Goal: Task Accomplishment & Management: Use online tool/utility

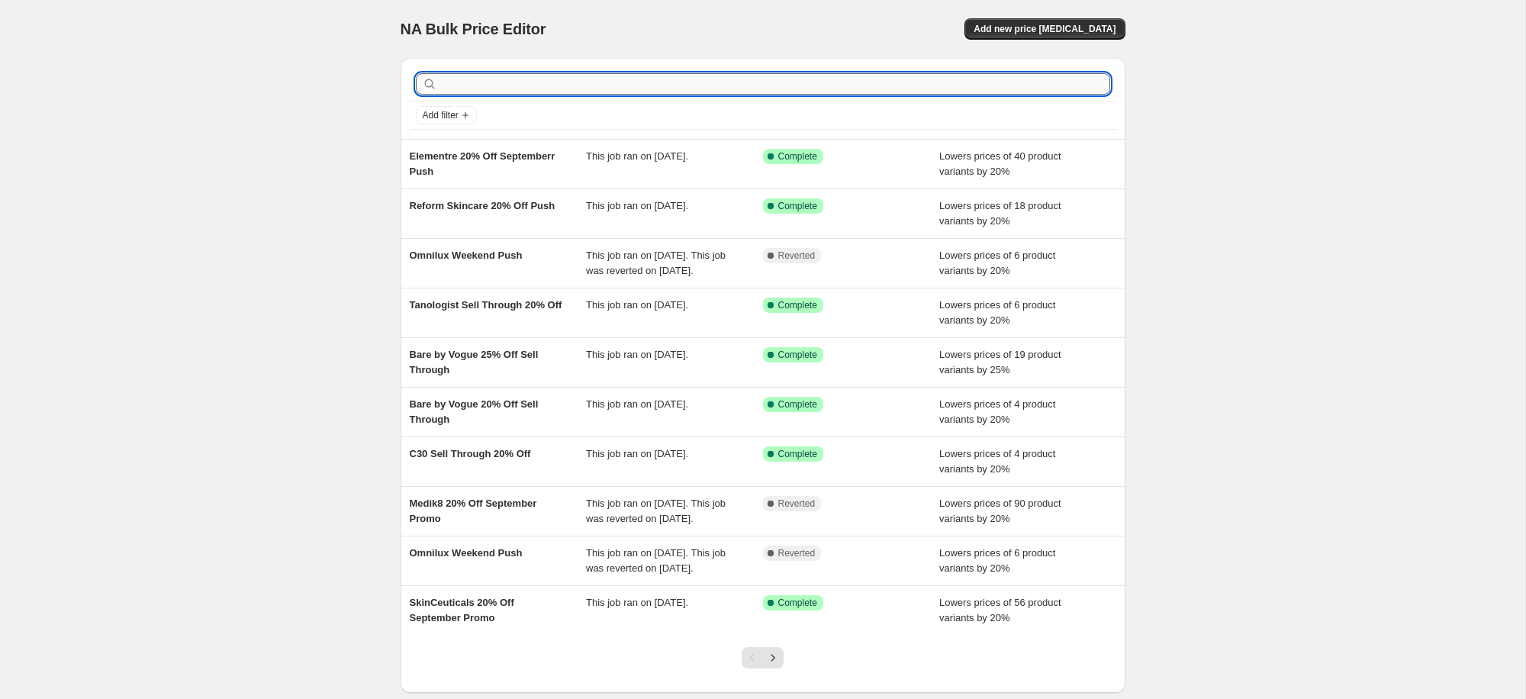
click at [539, 91] on input "text" at bounding box center [775, 83] width 670 height 21
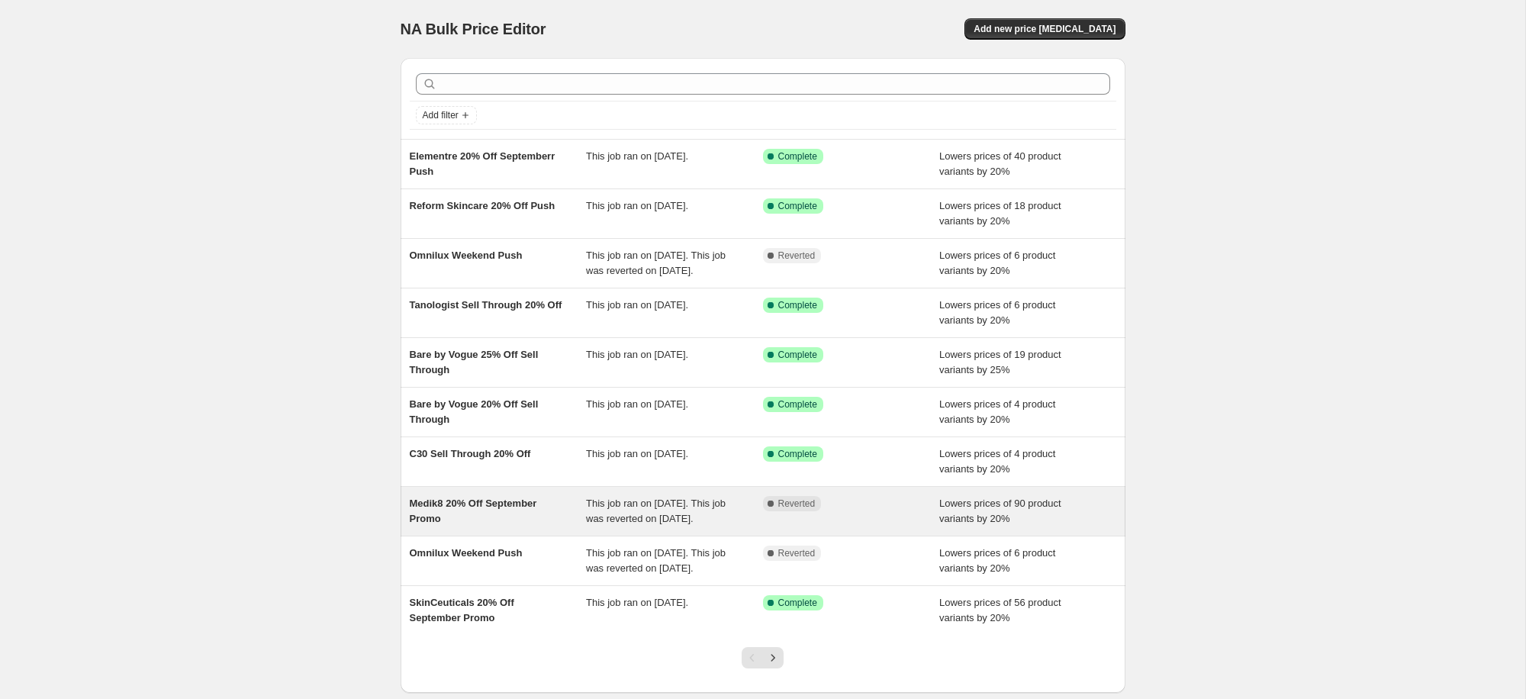
click at [430, 524] on span "Medik8 20% Off September Promo" at bounding box center [473, 510] width 127 height 27
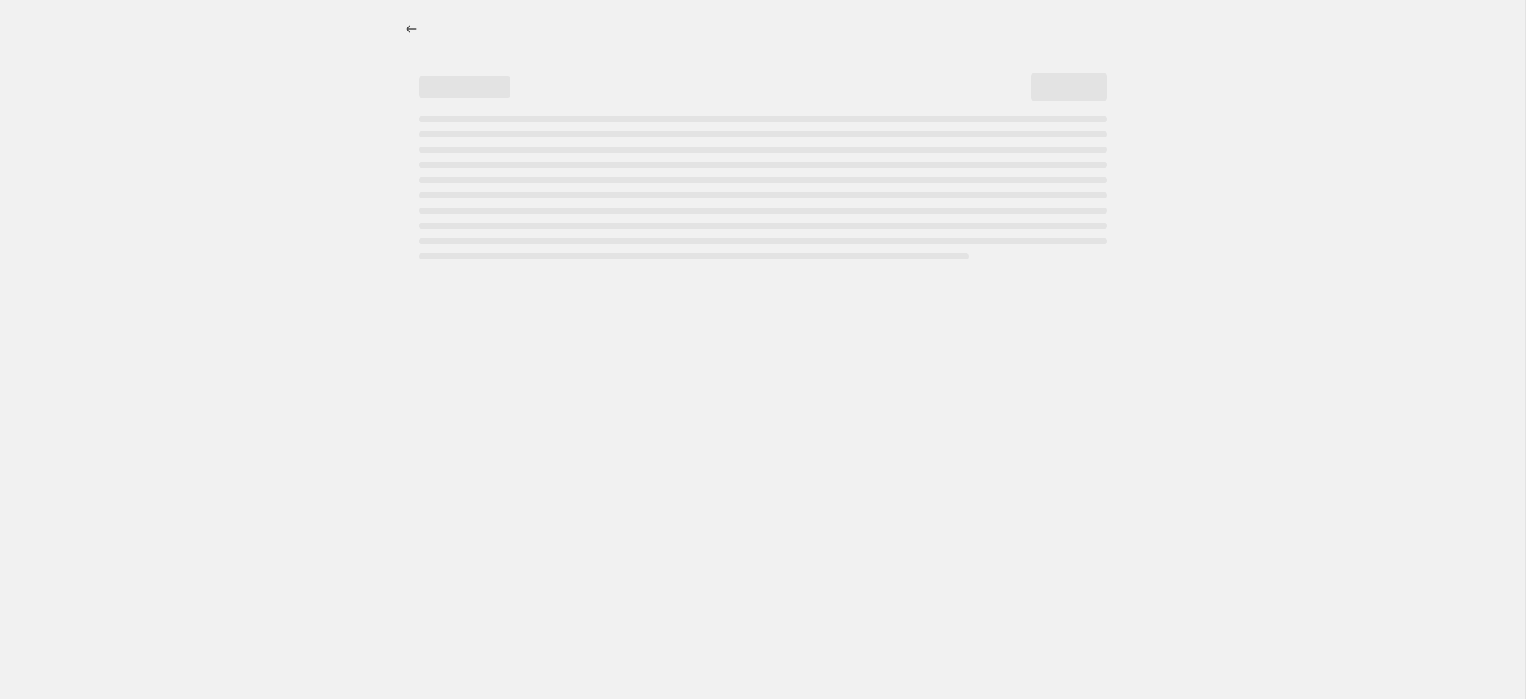
select select "percentage"
select select "collection"
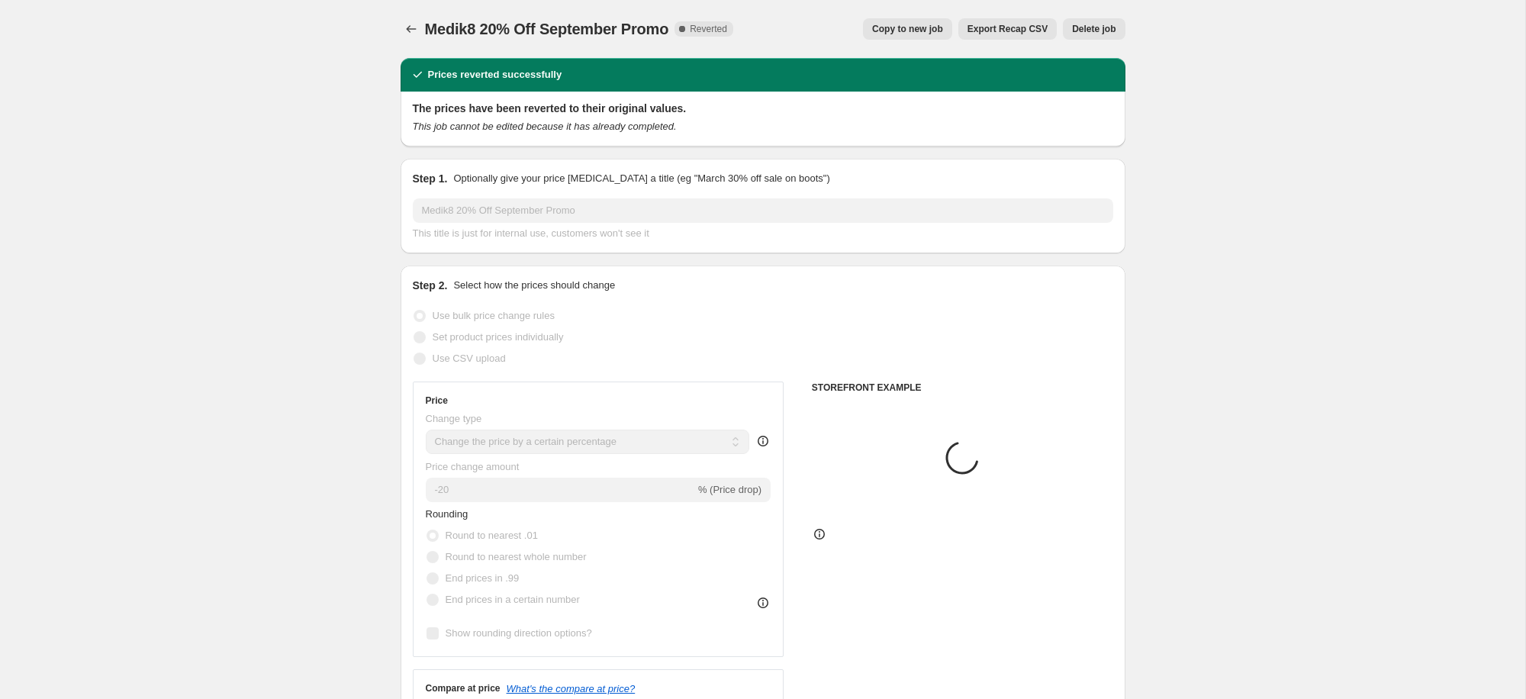
click at [915, 22] on button "Copy to new job" at bounding box center [907, 28] width 89 height 21
select select "percentage"
select select "collection"
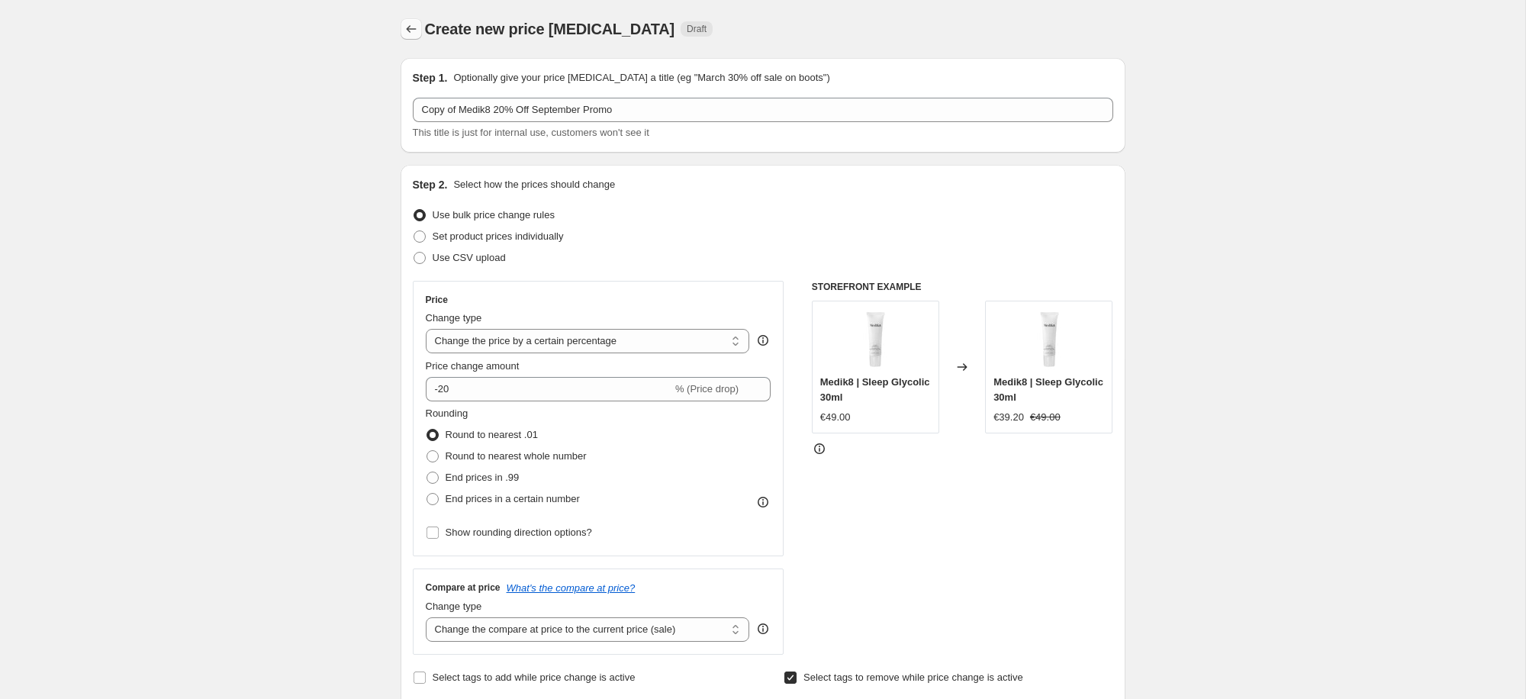
click at [412, 27] on icon "Price change jobs" at bounding box center [411, 28] width 15 height 15
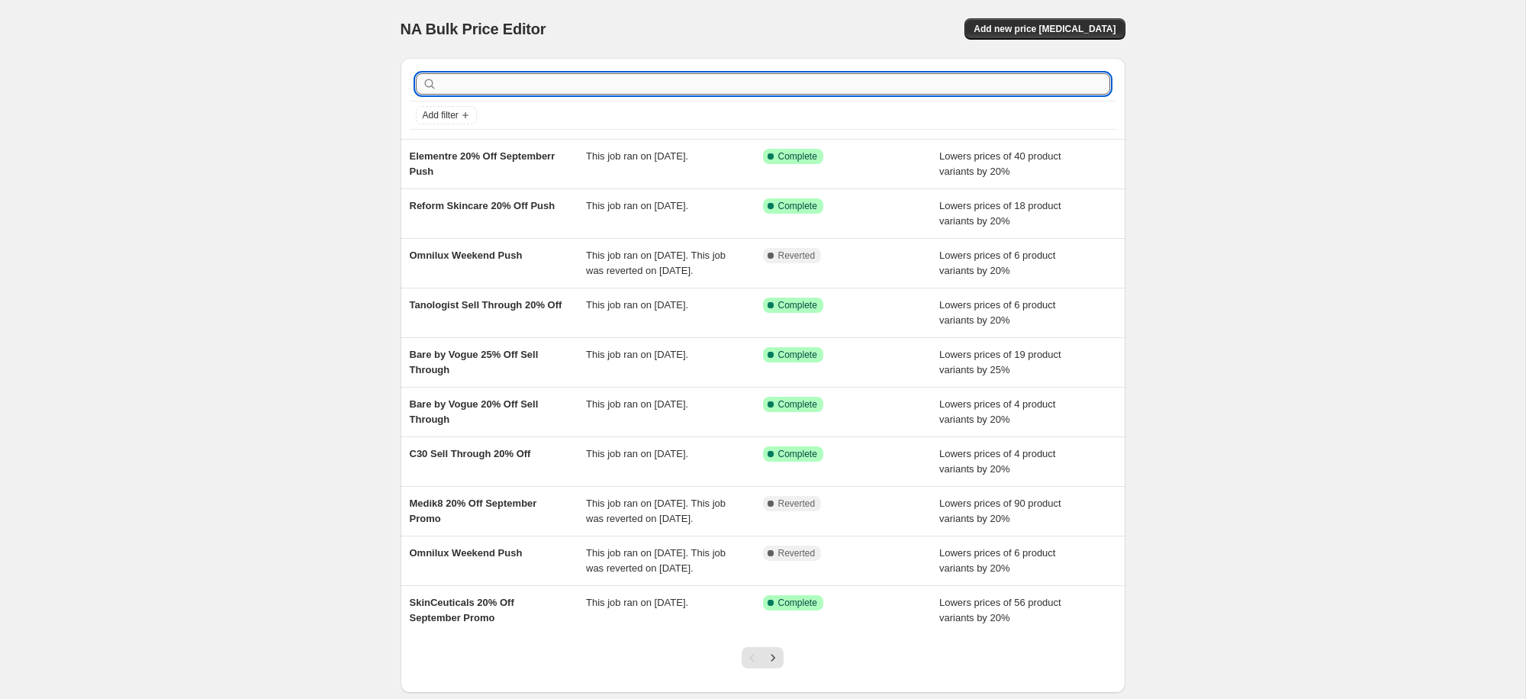
click at [552, 88] on input "text" at bounding box center [775, 83] width 670 height 21
type input "medik8"
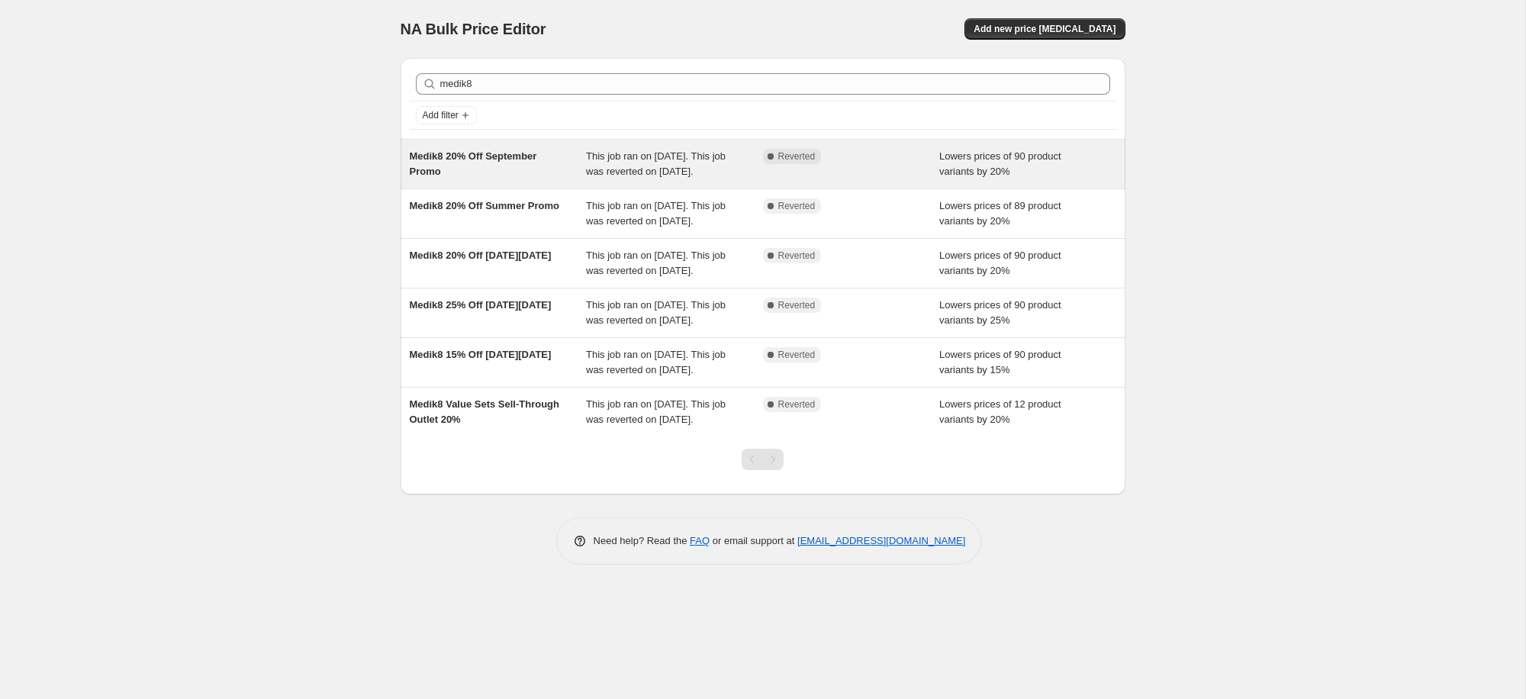
click at [472, 163] on div "Medik8 20% Off September Promo" at bounding box center [498, 164] width 177 height 31
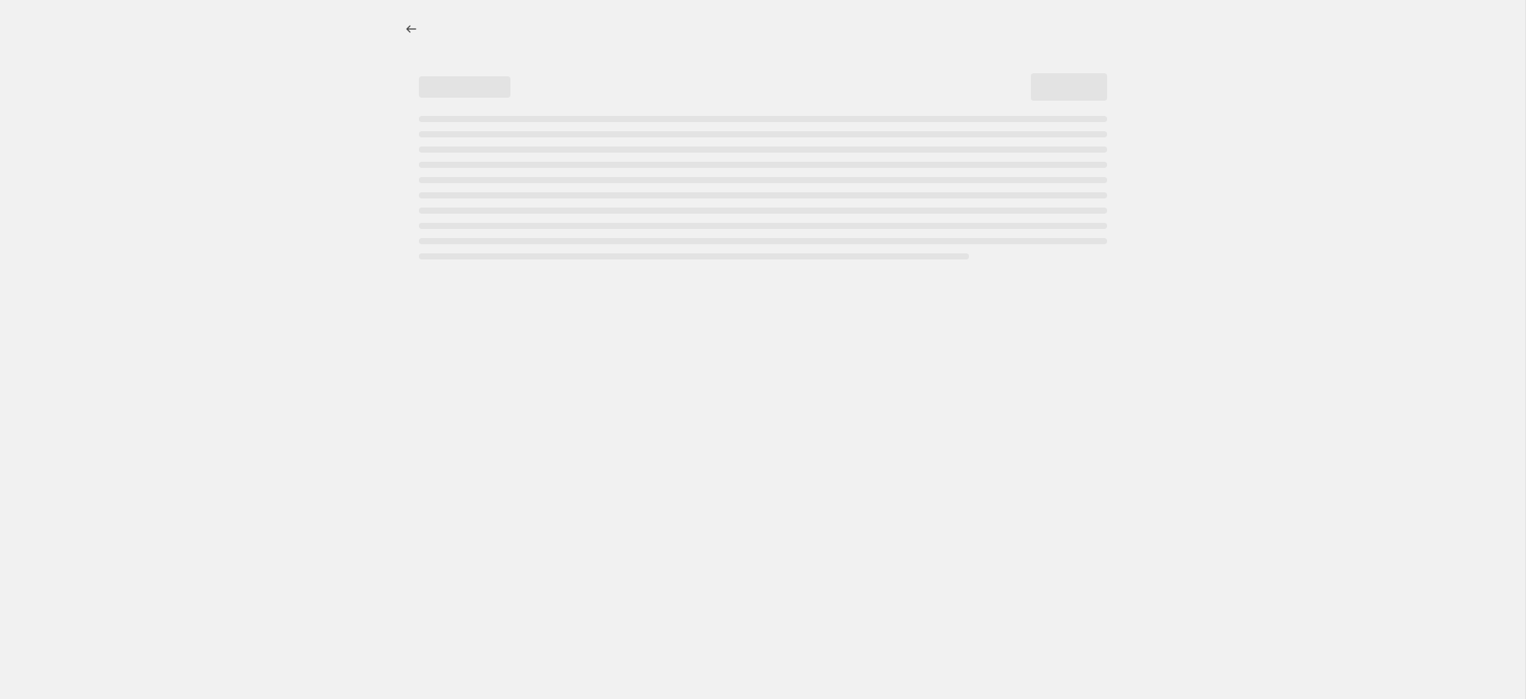
select select "percentage"
select select "collection"
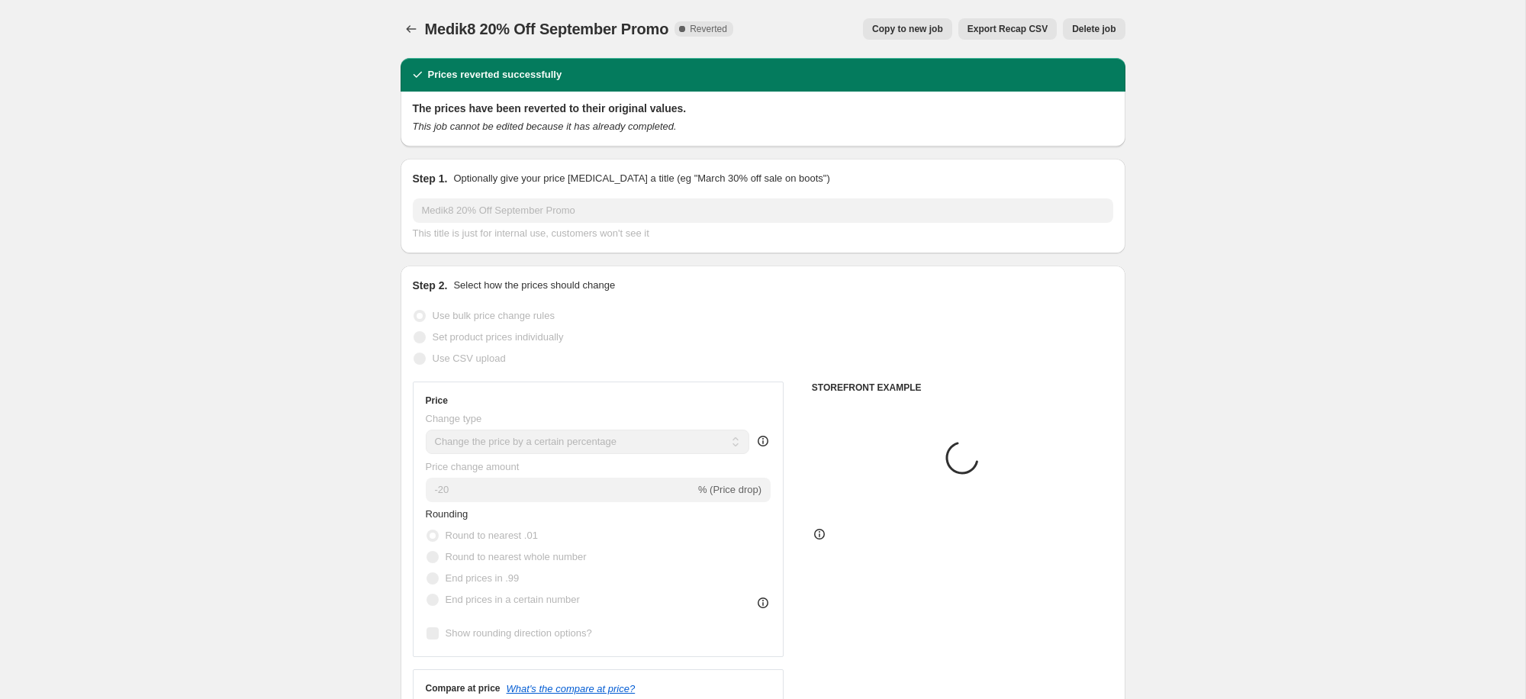
click at [923, 21] on button "Copy to new job" at bounding box center [907, 28] width 89 height 21
select select "percentage"
select select "collection"
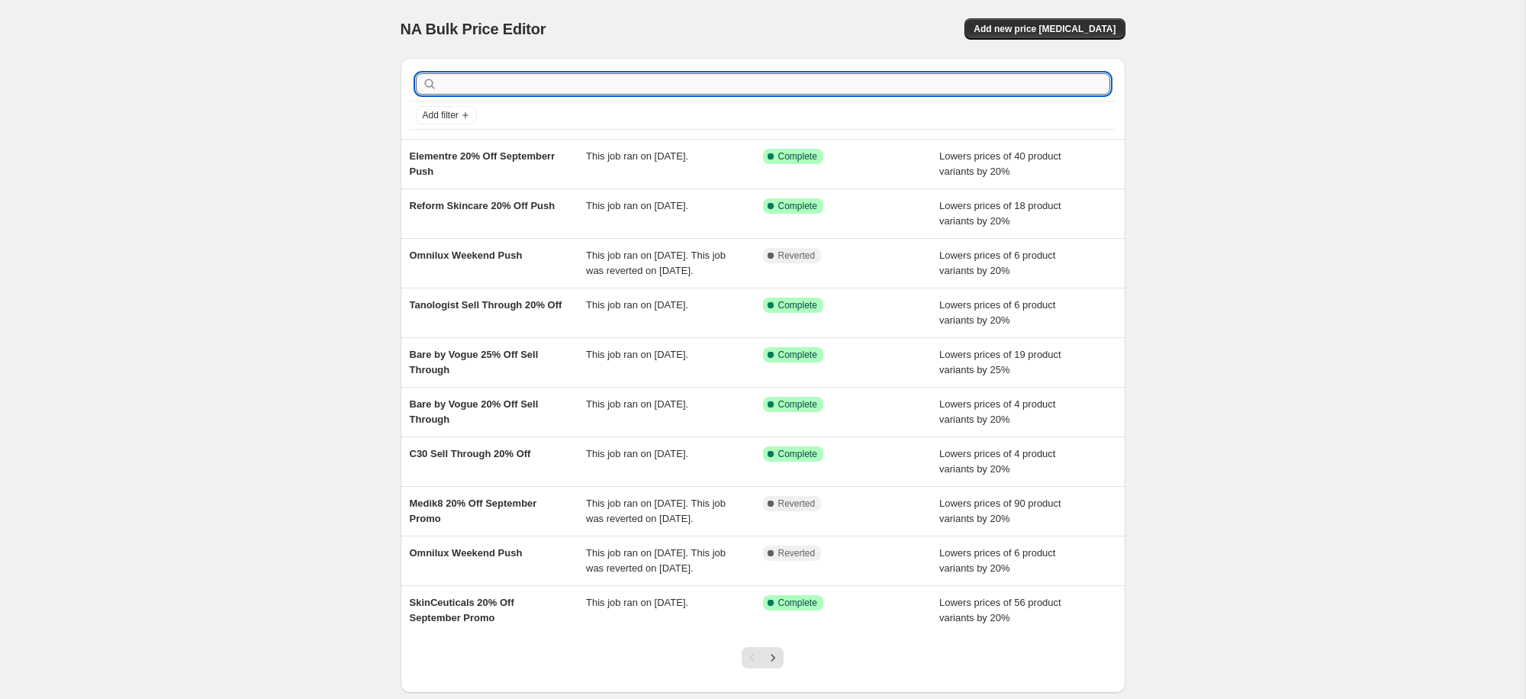
click at [686, 84] on input "text" at bounding box center [775, 83] width 670 height 21
type input "omni"
click at [576, 82] on input "text" at bounding box center [775, 83] width 670 height 21
type input "medik8"
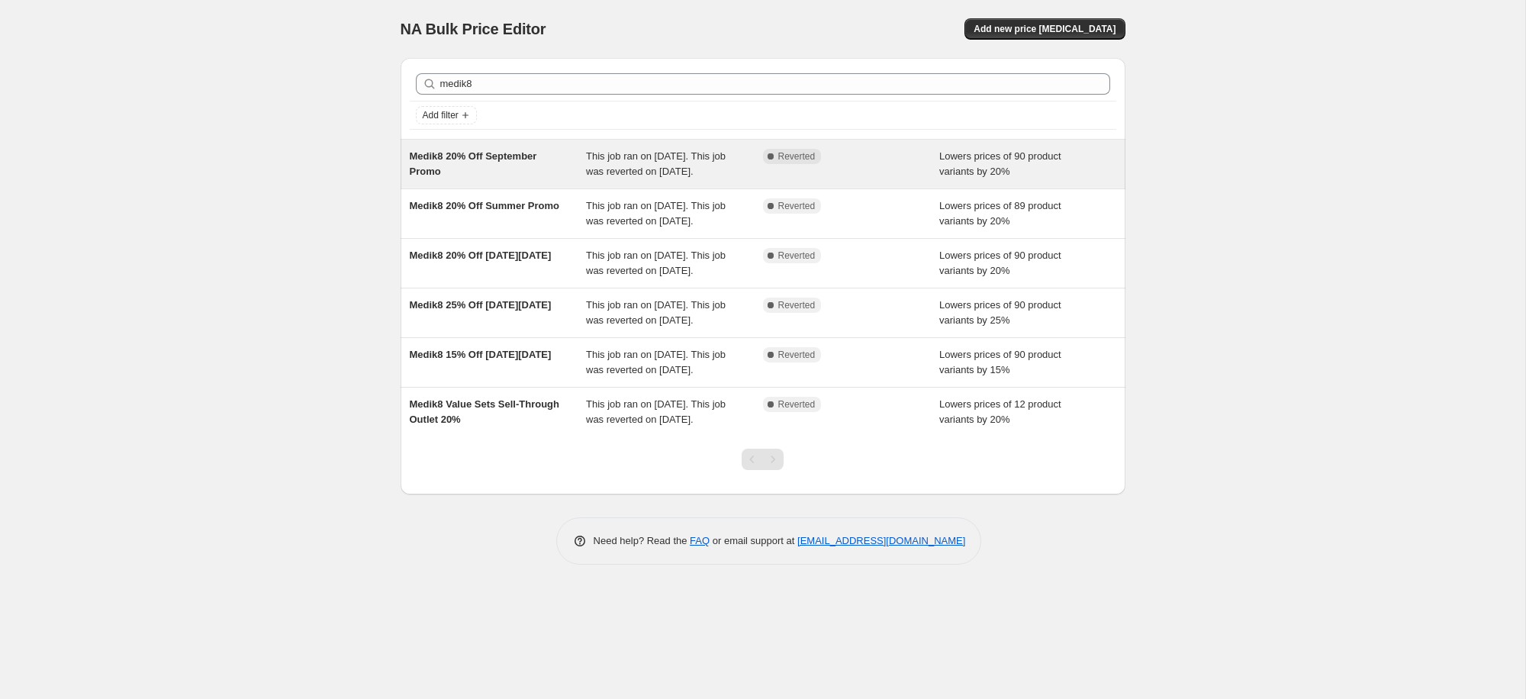
click at [436, 156] on span "Medik8 20% Off September Promo" at bounding box center [473, 163] width 127 height 27
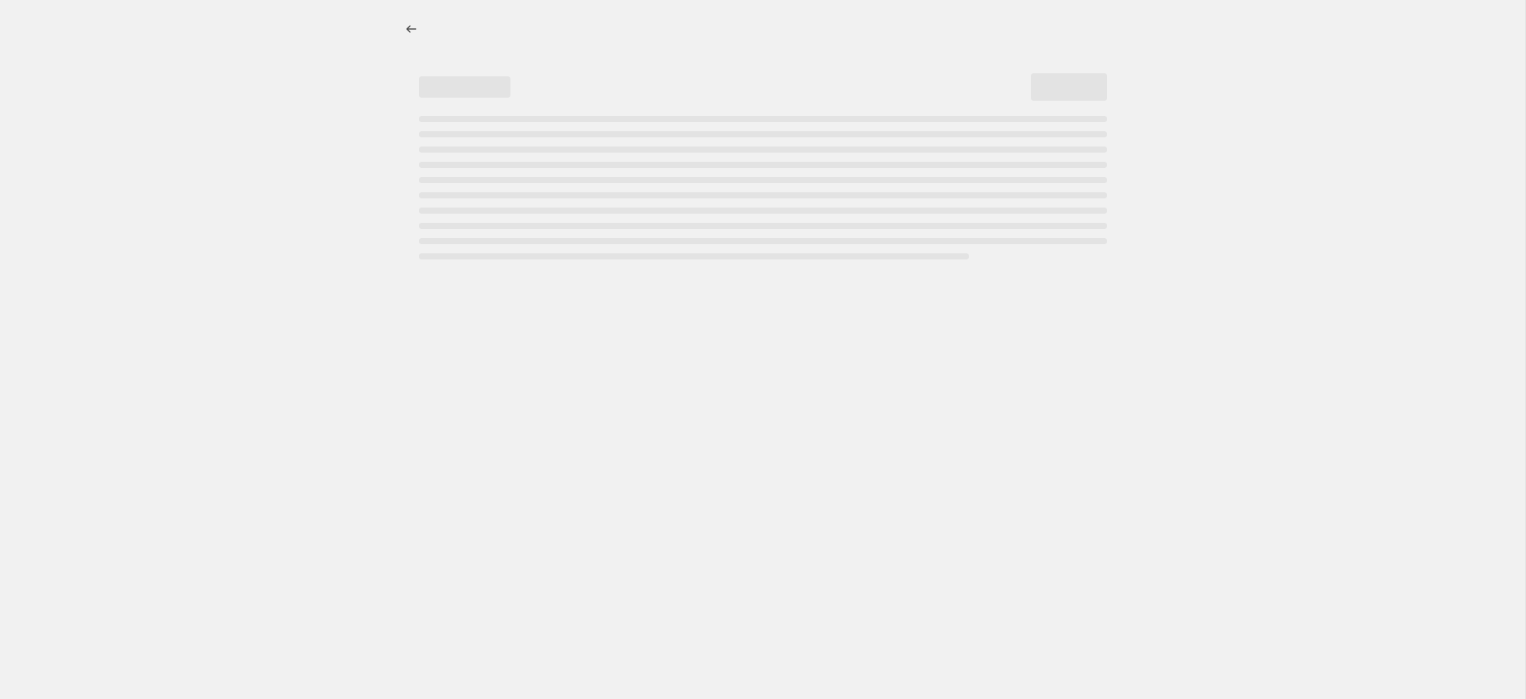
select select "percentage"
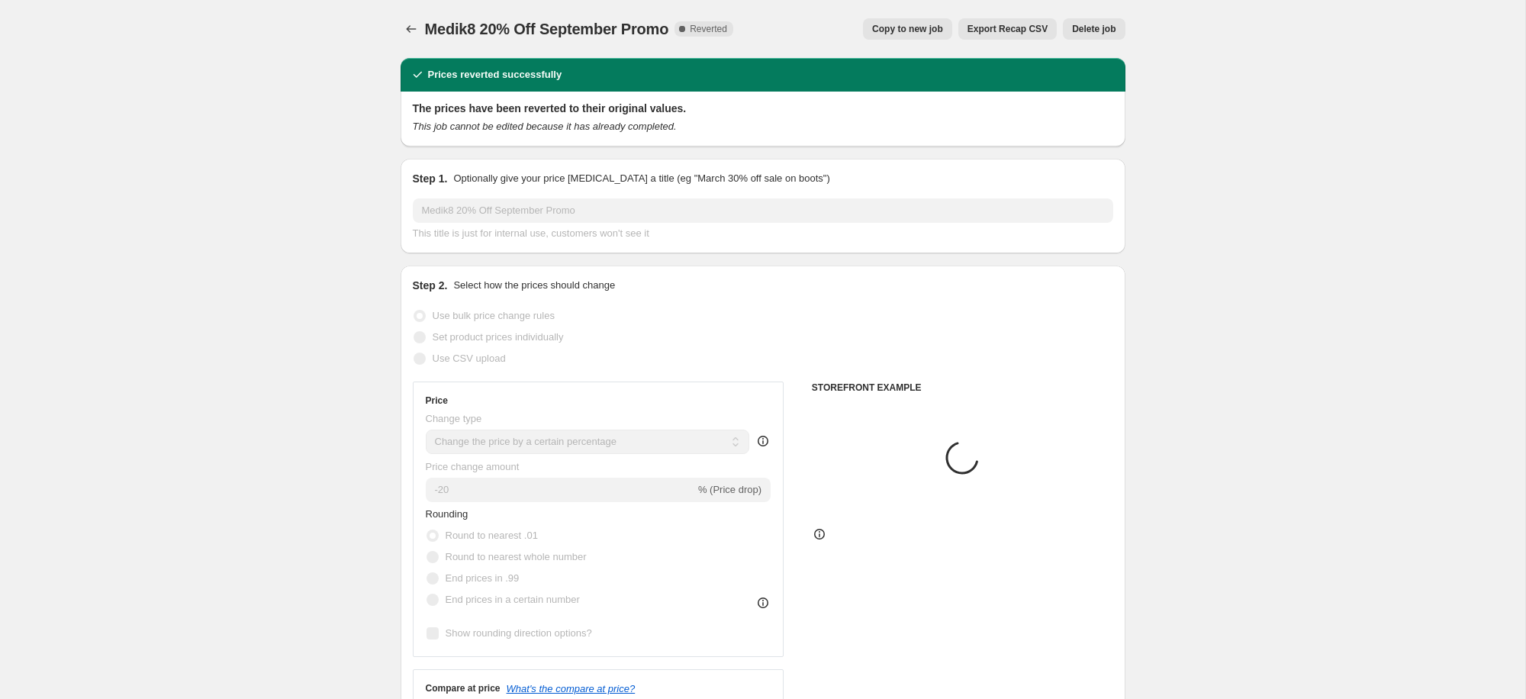
select select "collection"
click at [908, 21] on button "Copy to new job" at bounding box center [907, 28] width 89 height 21
select select "percentage"
select select "collection"
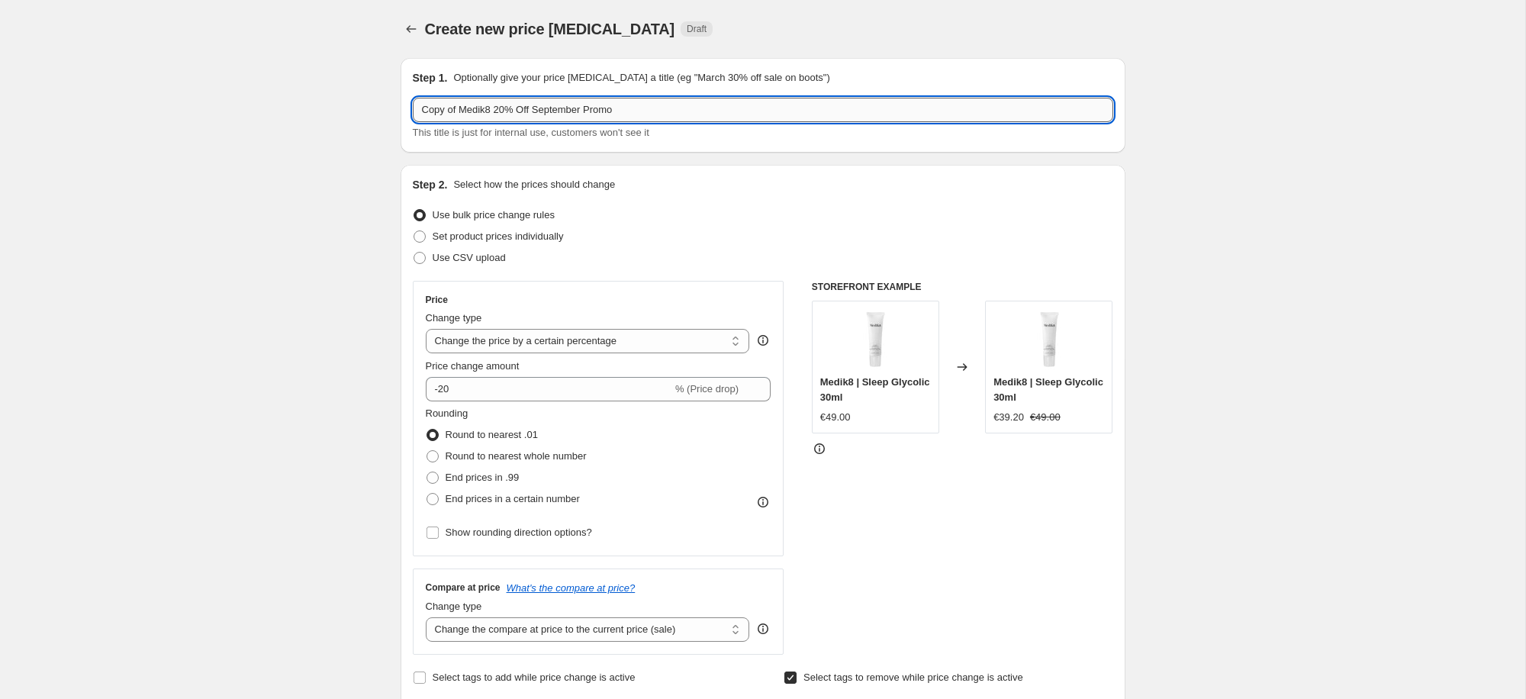
drag, startPoint x: 462, startPoint y: 111, endPoint x: 482, endPoint y: 110, distance: 20.6
click at [401, 106] on div "Step 1. Optionally give your price [MEDICAL_DATA] a title (eg "March 30% off sa…" at bounding box center [763, 105] width 725 height 95
drag, startPoint x: 521, startPoint y: 109, endPoint x: 656, endPoint y: 111, distance: 135.1
click at [656, 111] on input "Medik8 20% Off September Promo" at bounding box center [763, 110] width 700 height 24
drag, startPoint x: 473, startPoint y: 104, endPoint x: 660, endPoint y: 124, distance: 188.1
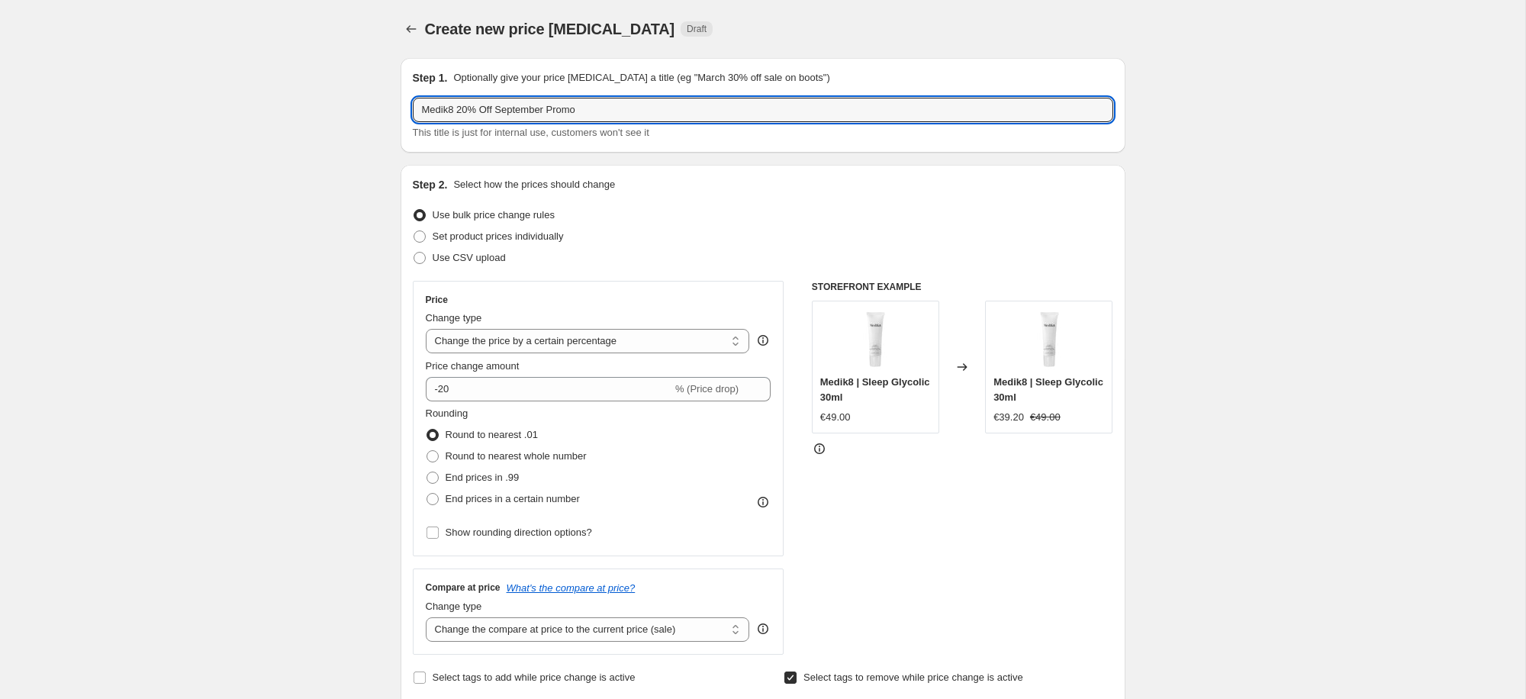
click at [474, 104] on input "Medik8 20% Off September Promo" at bounding box center [763, 110] width 700 height 24
click at [507, 109] on input "Medik8 21% Off September Promo" at bounding box center [763, 110] width 700 height 24
drag, startPoint x: 507, startPoint y: 109, endPoint x: 968, endPoint y: 86, distance: 461.4
click at [525, 105] on input "Medik8 21% Off September Promo" at bounding box center [763, 110] width 700 height 24
type input "Medik8 21% Off Weekend Promo"
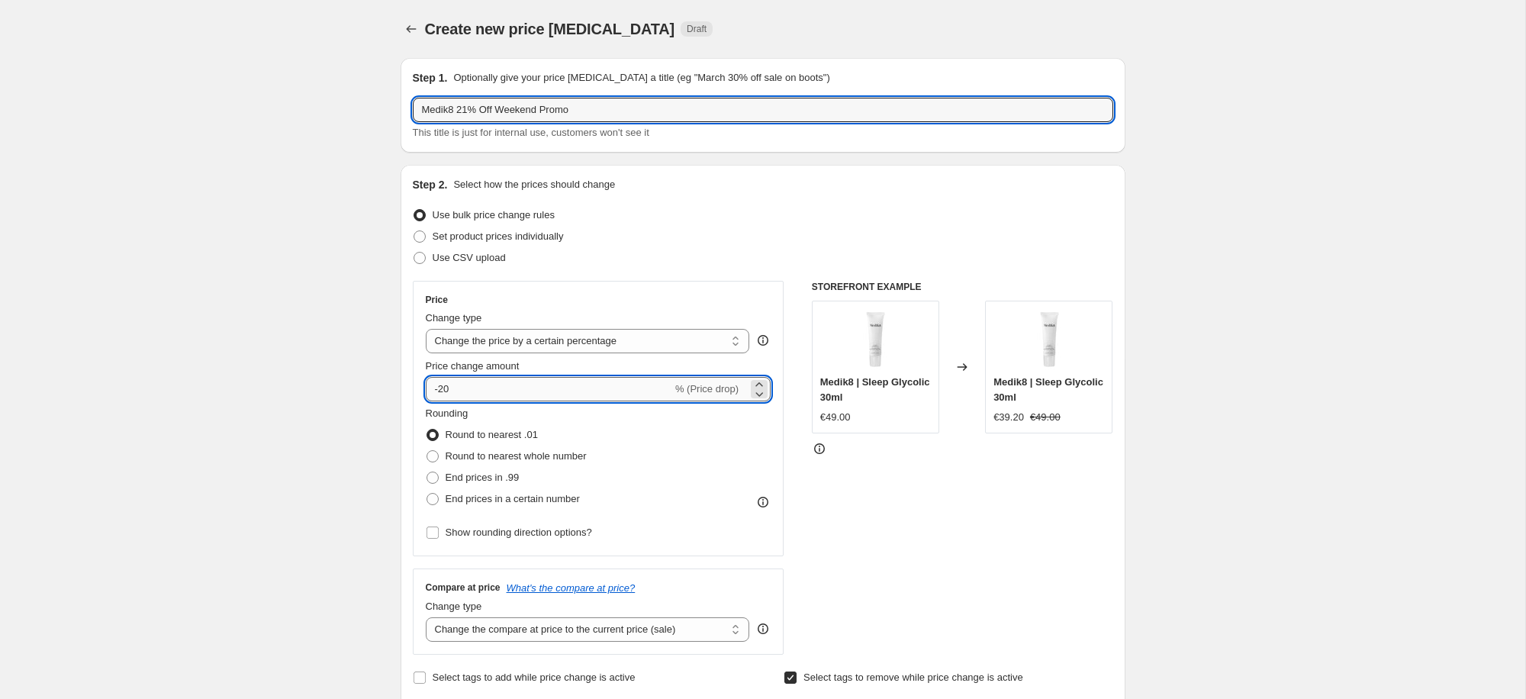
click at [482, 397] on input "-20" at bounding box center [549, 389] width 246 height 24
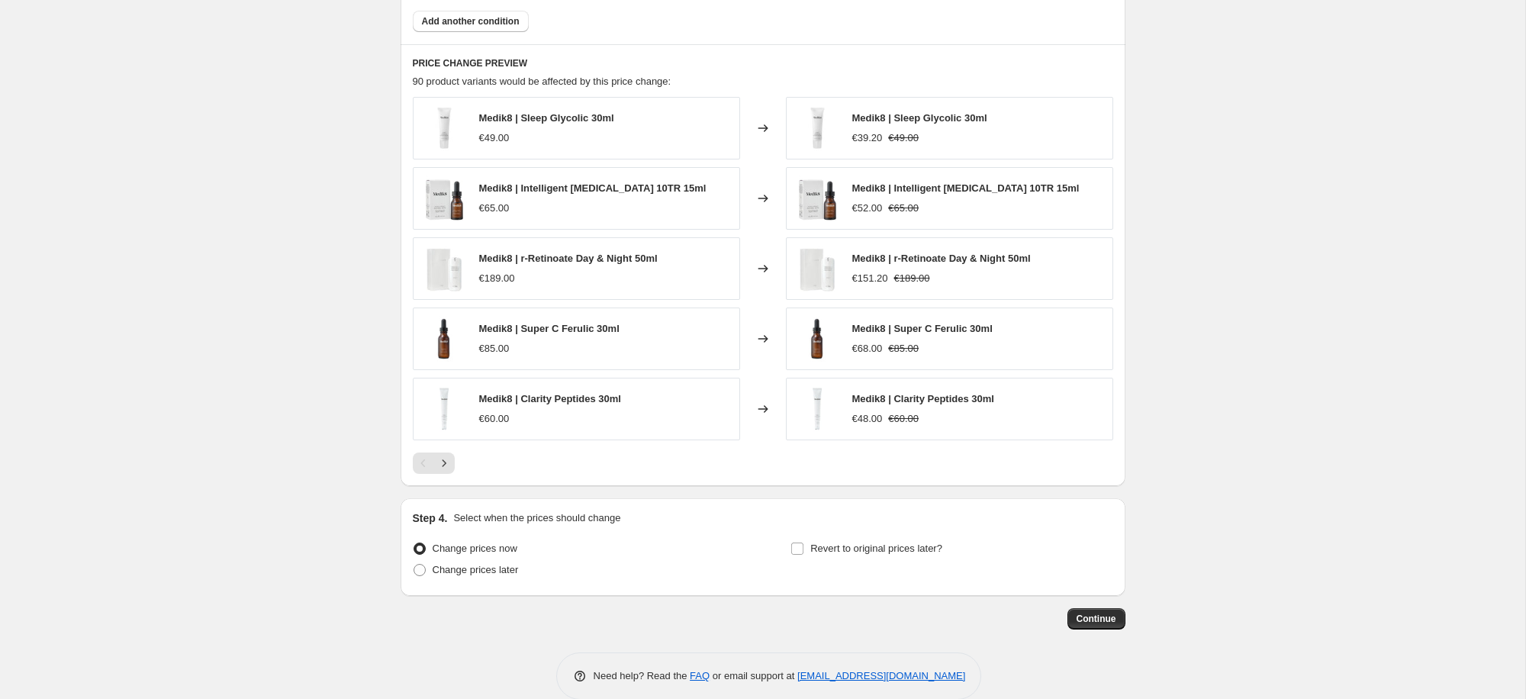
scroll to position [1061, 0]
type input "-21"
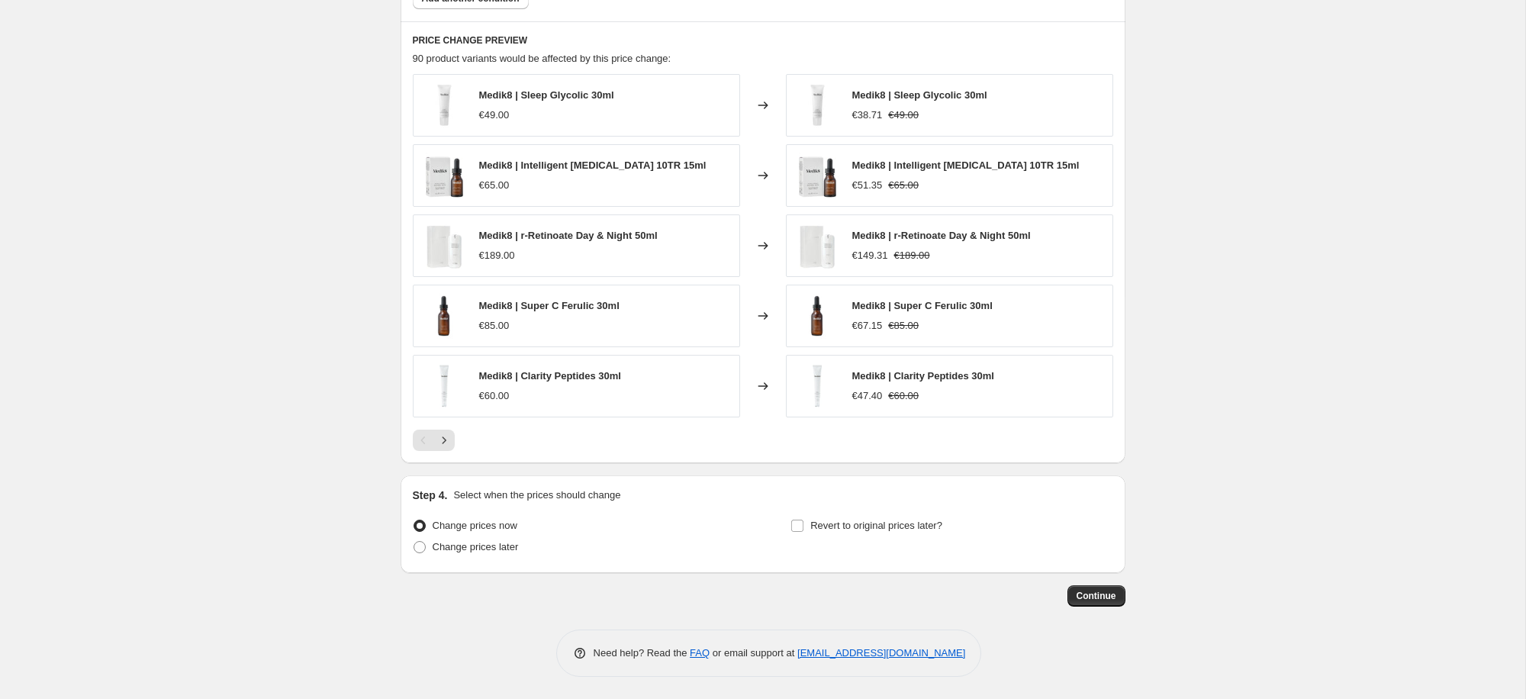
scroll to position [1083, 0]
click at [1103, 597] on span "Continue" at bounding box center [1097, 595] width 40 height 12
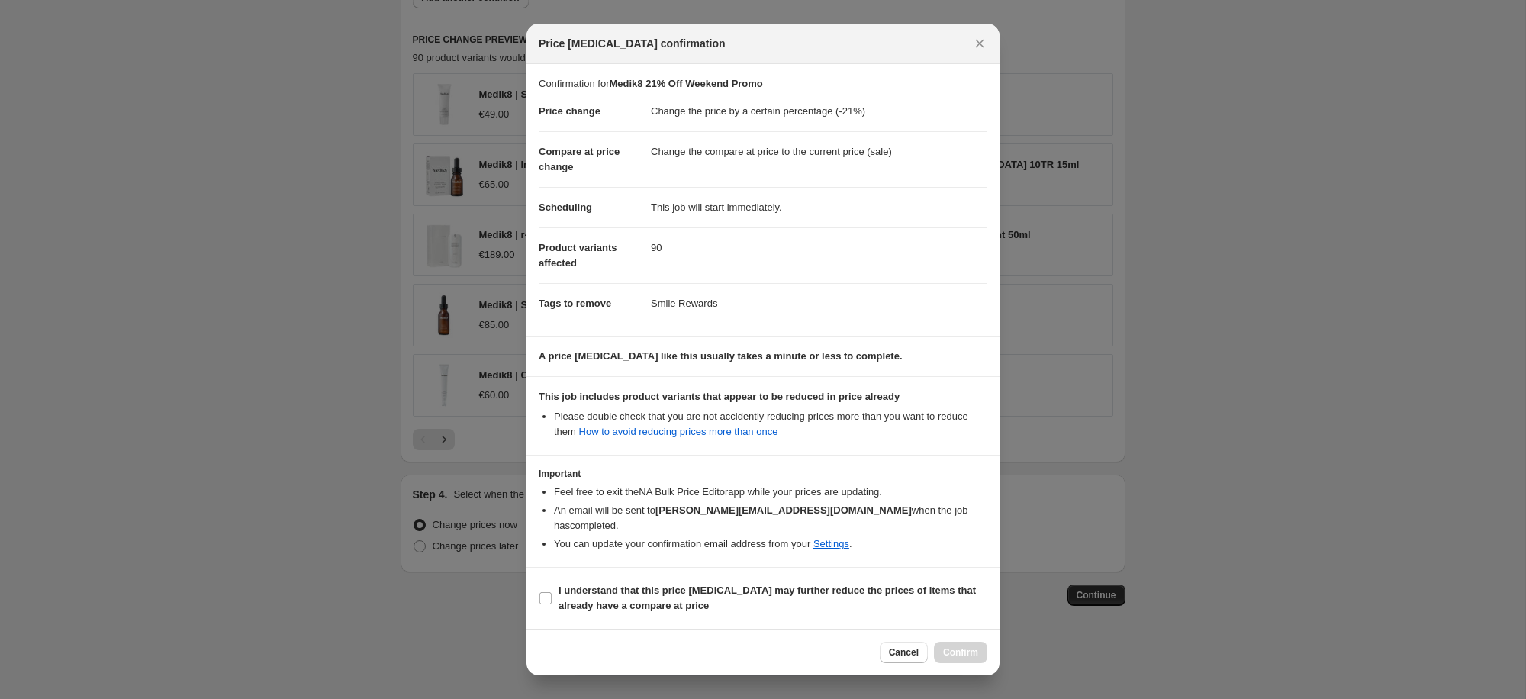
drag, startPoint x: 548, startPoint y: 591, endPoint x: 881, endPoint y: 614, distance: 334.2
click at [552, 592] on span ":r41:" at bounding box center [546, 598] width 14 height 14
click at [552, 592] on input "I understand that this price [MEDICAL_DATA] may further reduce the prices of it…" at bounding box center [545, 598] width 12 height 12
checkbox input "true"
click at [972, 646] on span "Confirm" at bounding box center [960, 652] width 35 height 12
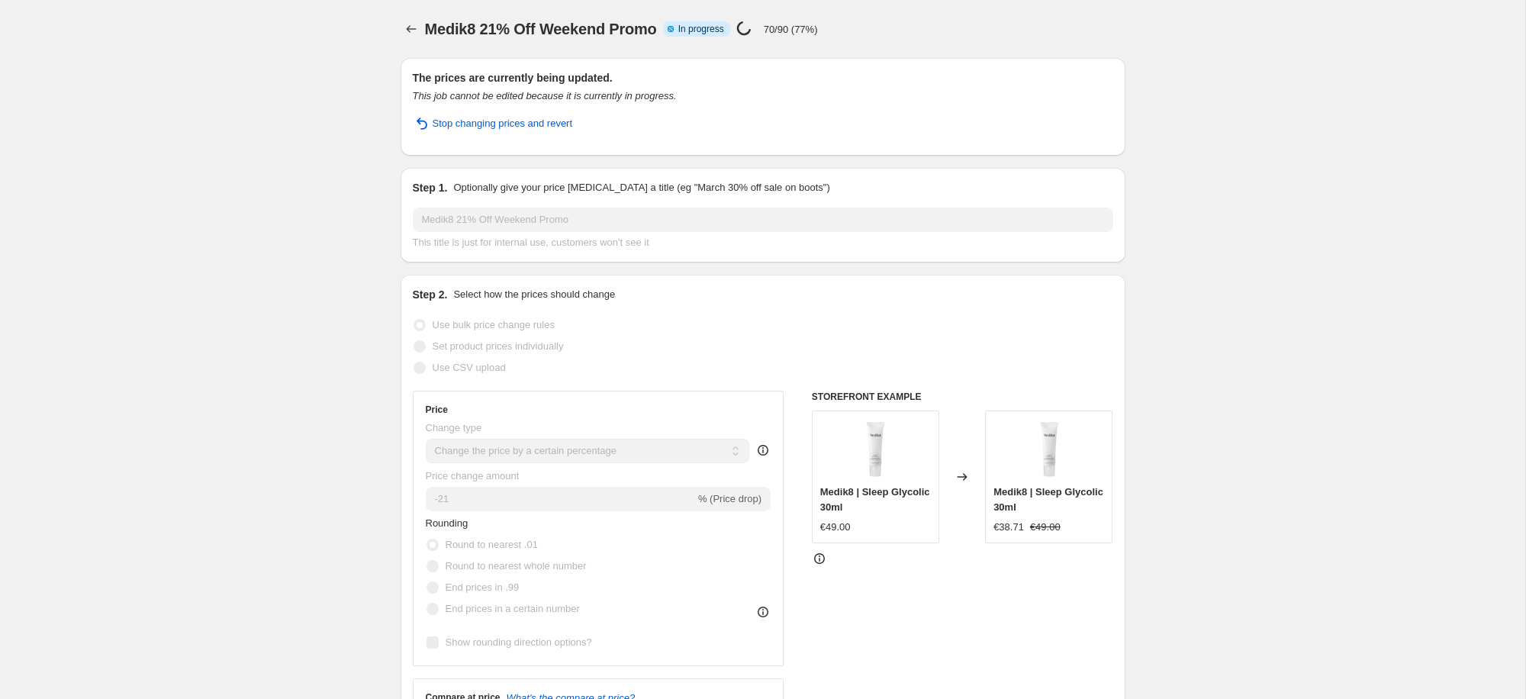
select select "percentage"
select select "collection"
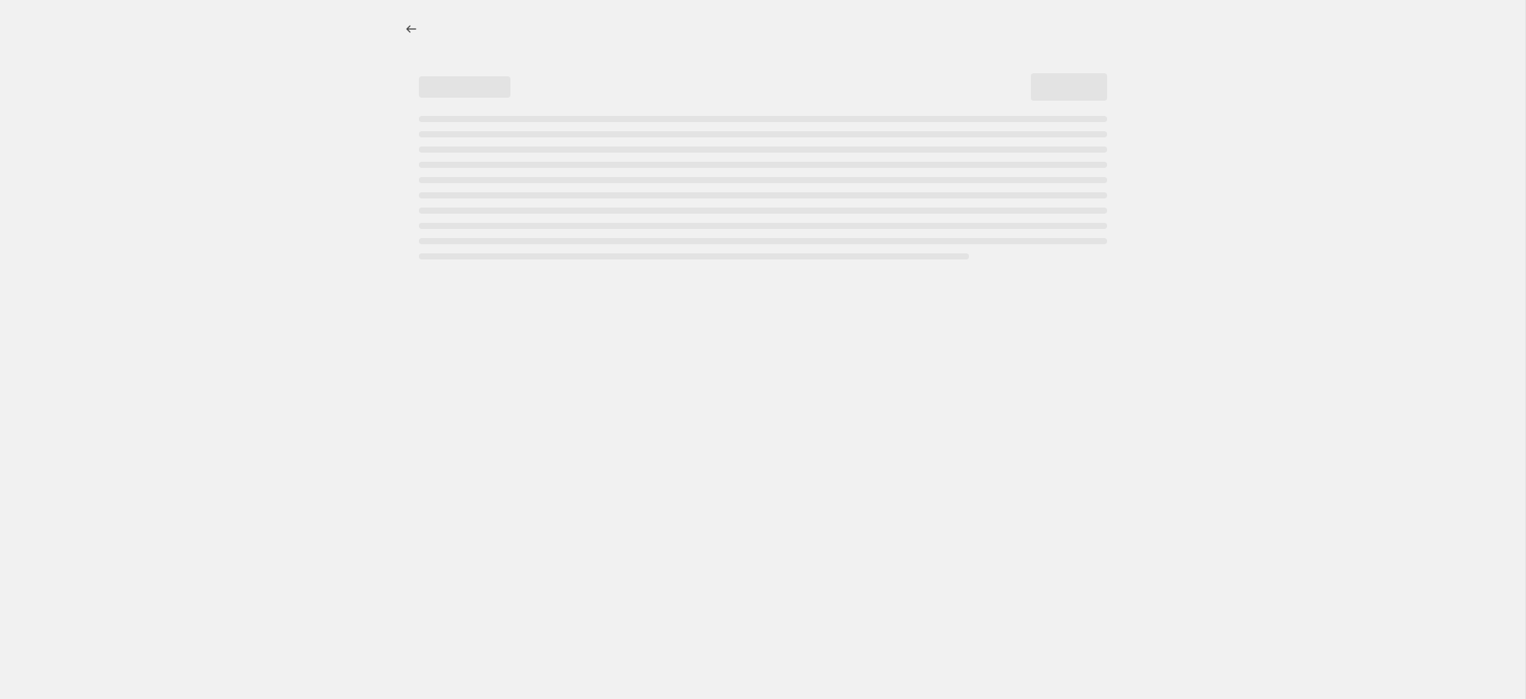
select select "percentage"
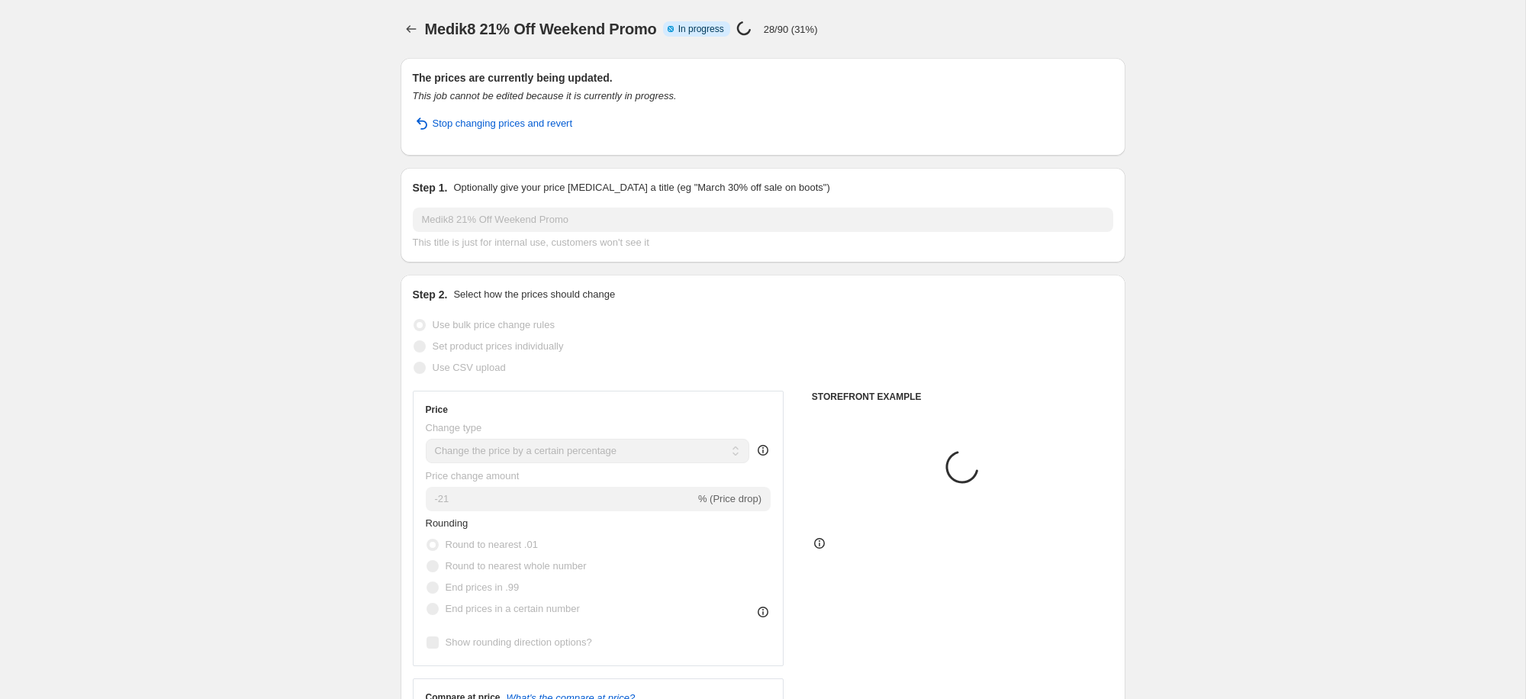
select select "collection"
click at [408, 28] on icon "Price change jobs" at bounding box center [411, 28] width 15 height 15
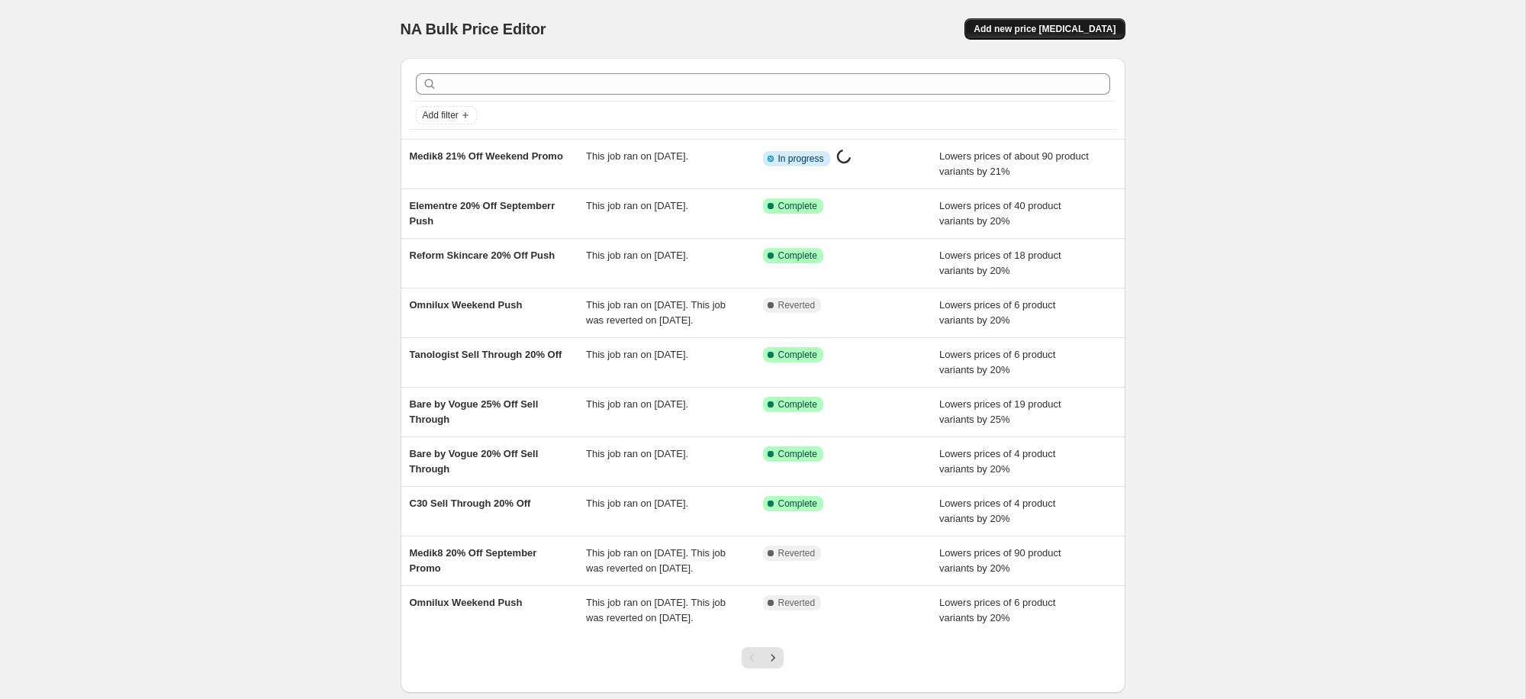
click at [1022, 27] on span "Add new price [MEDICAL_DATA]" at bounding box center [1045, 29] width 142 height 12
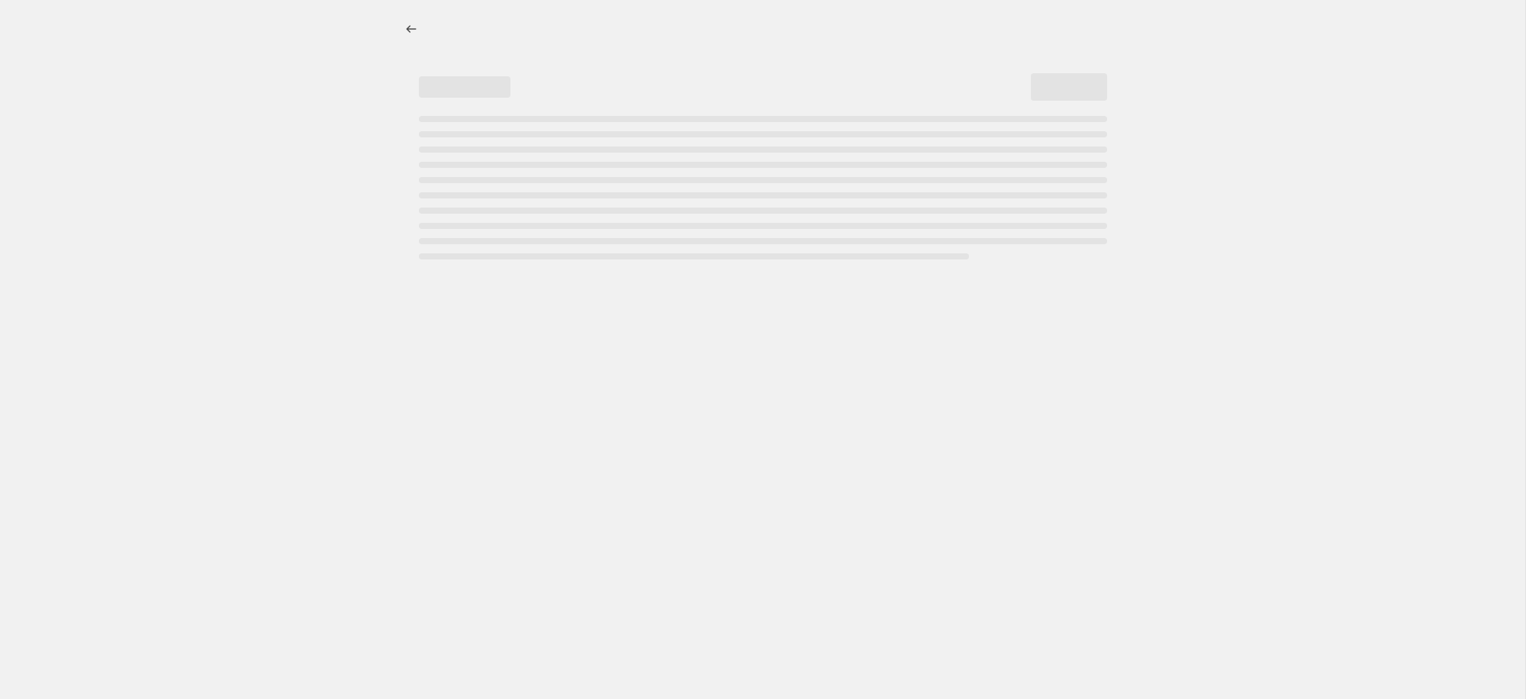
select select "percentage"
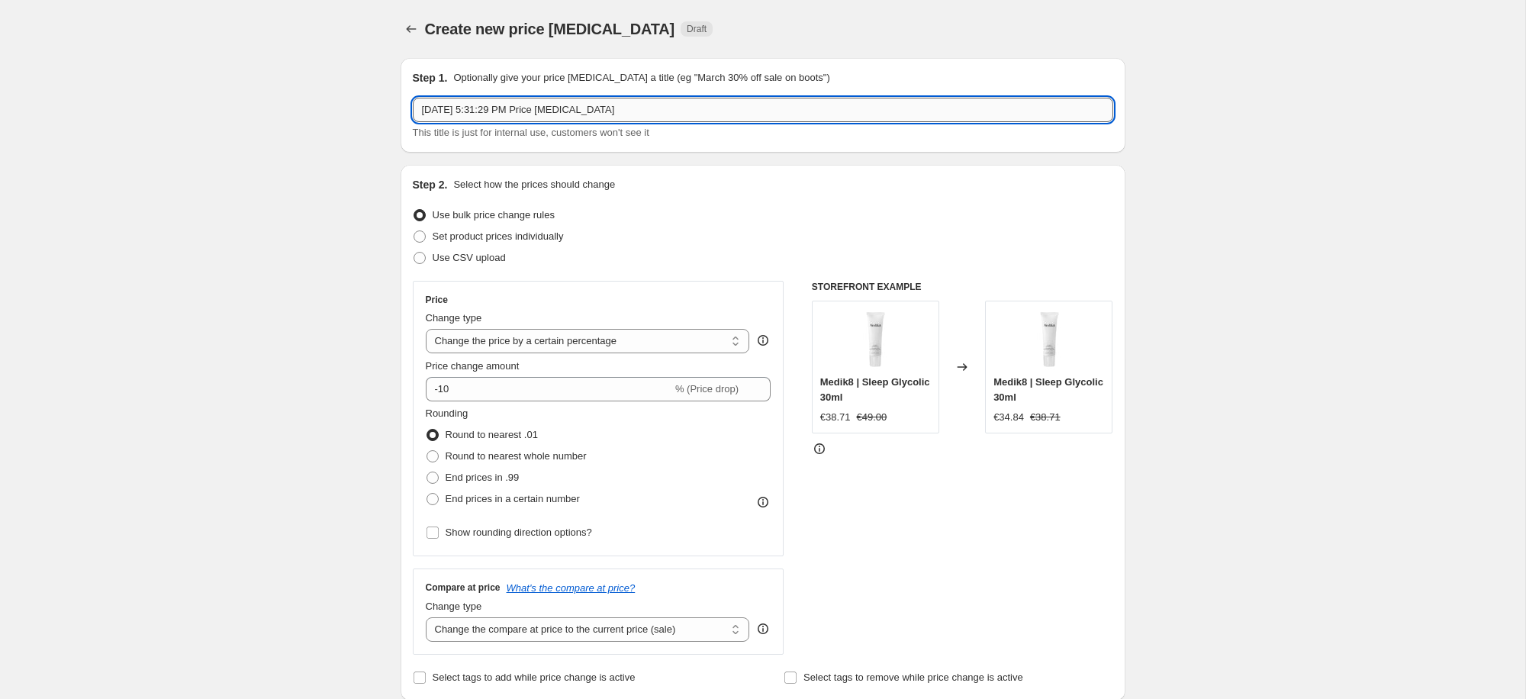
click at [610, 113] on input "Sep 19, 2025, 5:31:29 PM Price change job" at bounding box center [763, 110] width 700 height 24
type input "Allies of Skin Weekend Push"
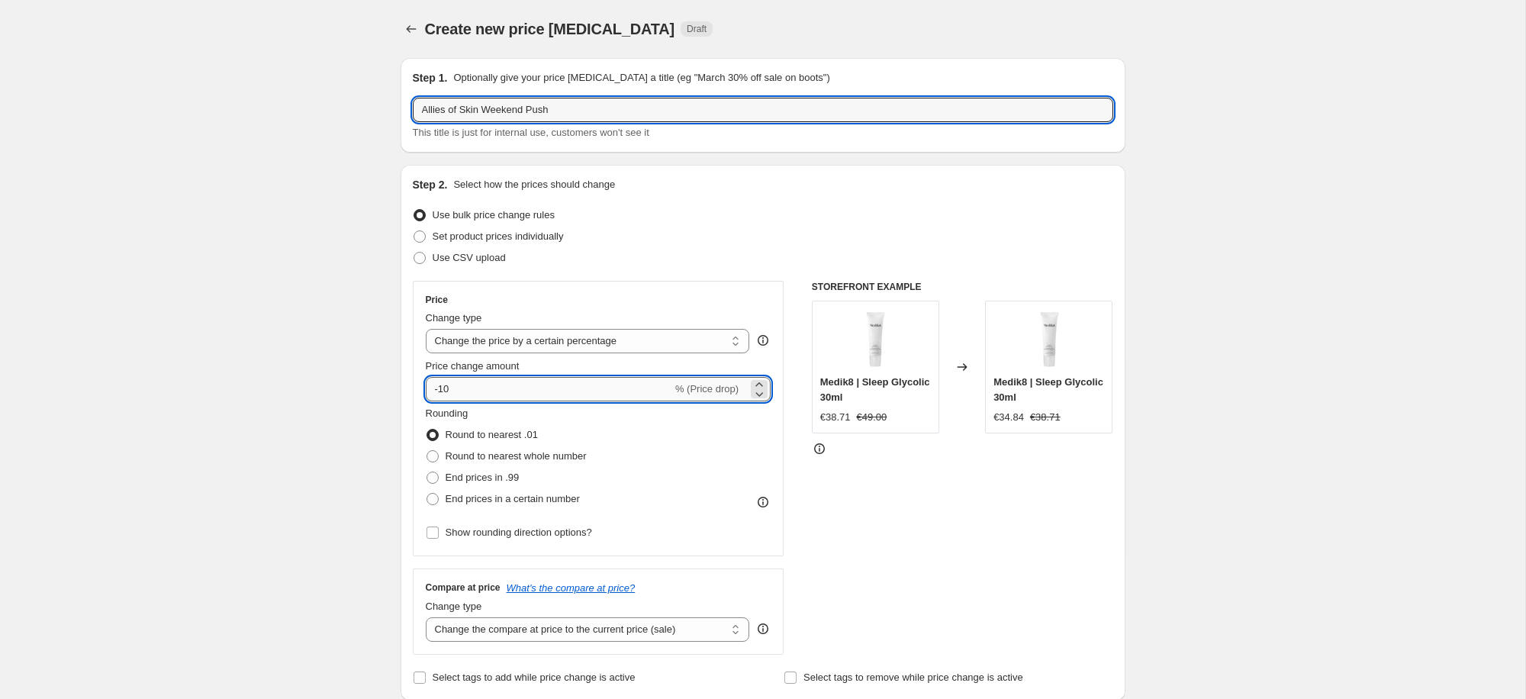
click at [497, 387] on input "-10" at bounding box center [549, 389] width 246 height 24
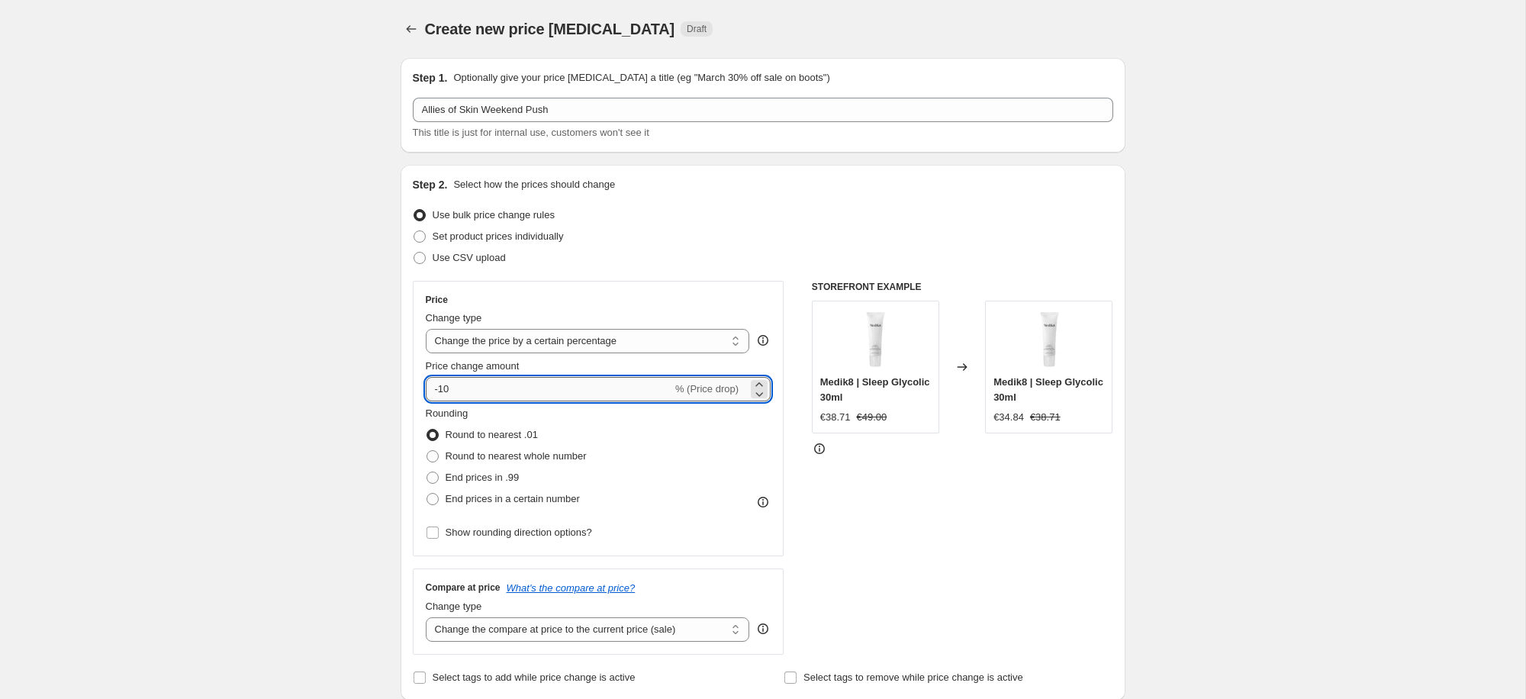
type input "-1"
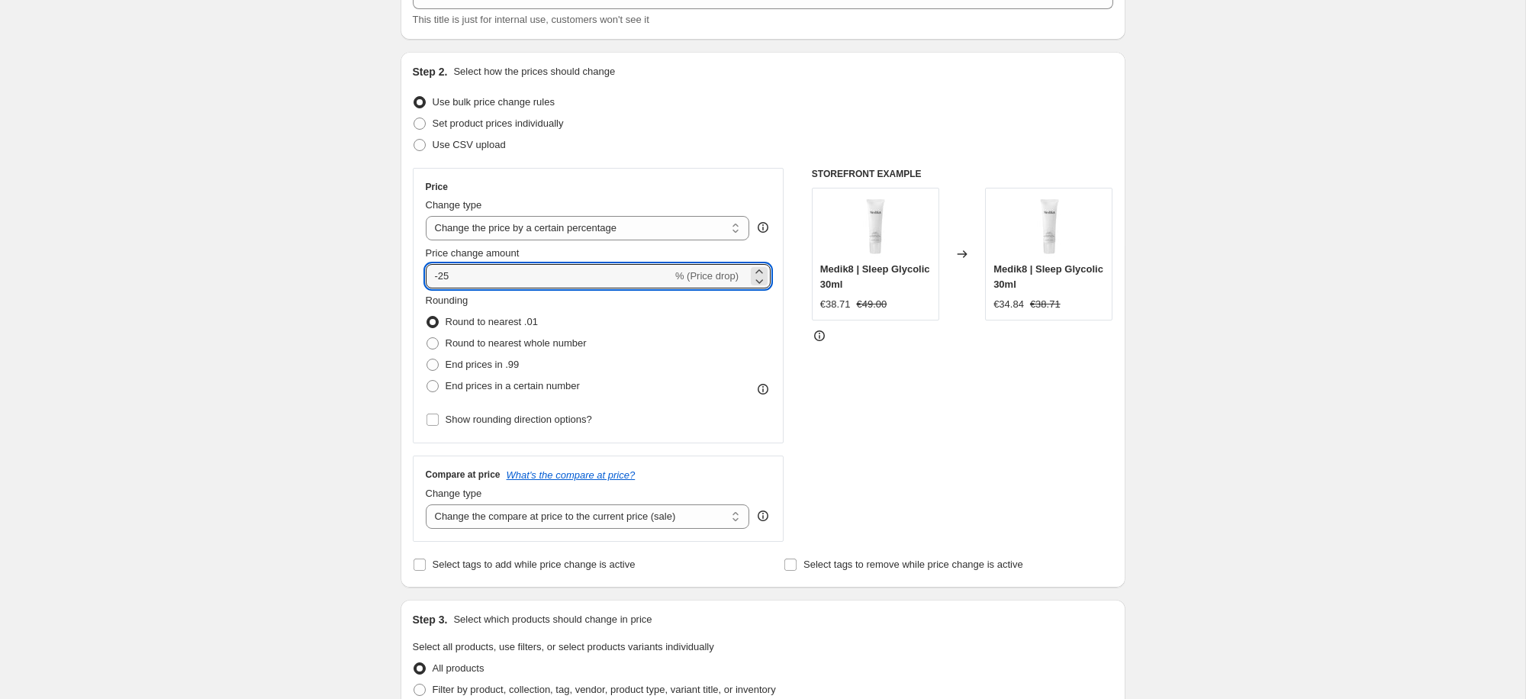
scroll to position [116, 0]
type input "-25"
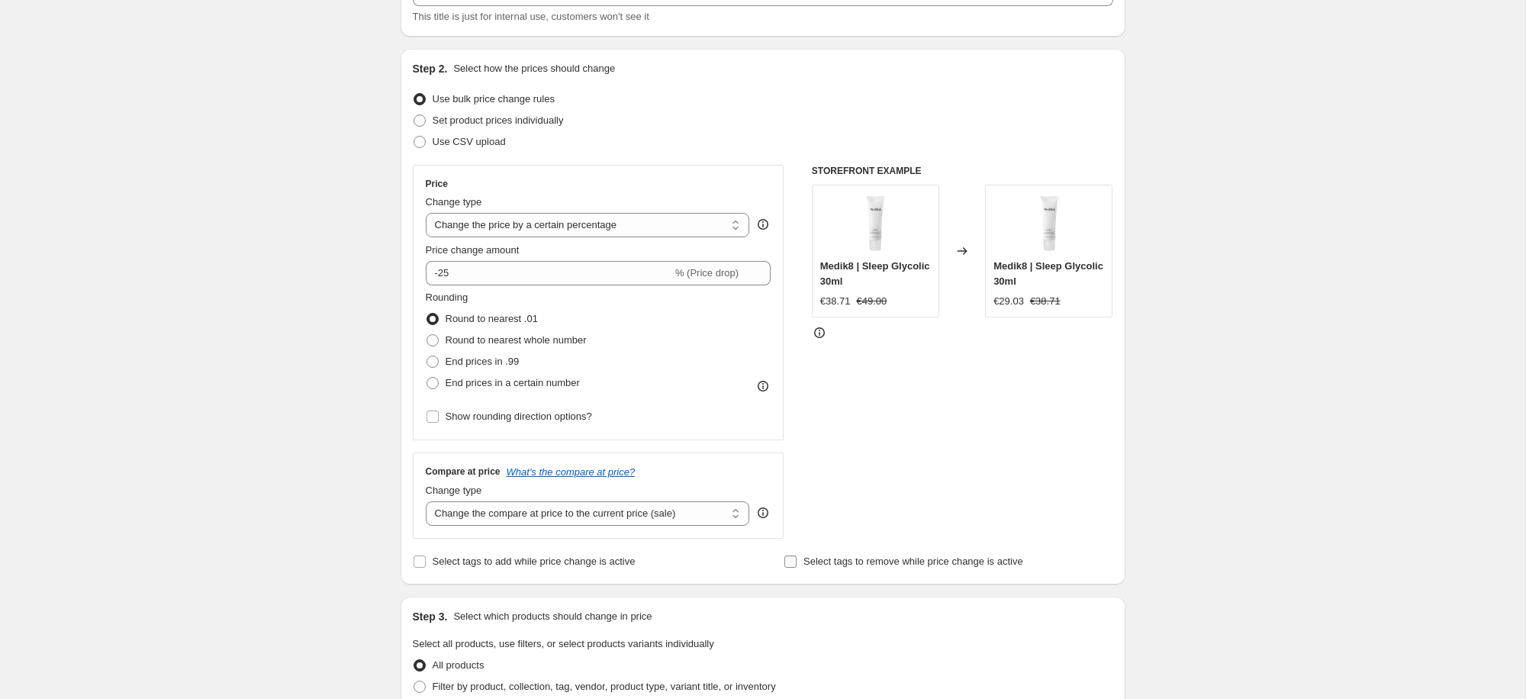
click at [809, 559] on span "Select tags to remove while price change is active" at bounding box center [913, 560] width 220 height 11
click at [797, 559] on input "Select tags to remove while price change is active" at bounding box center [790, 561] width 12 height 12
checkbox input "true"
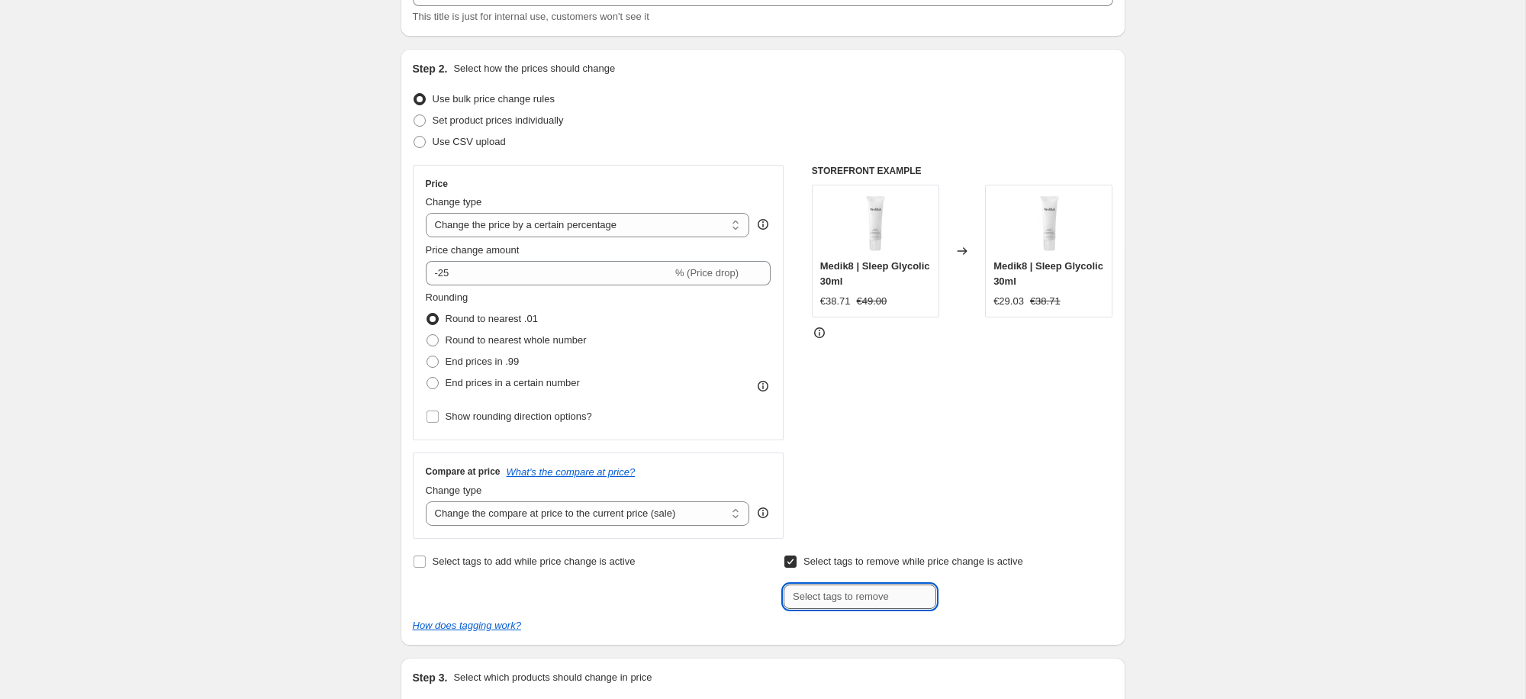
click at [883, 599] on input "text" at bounding box center [860, 596] width 153 height 24
type input "Smile Rewards"
drag, startPoint x: 1000, startPoint y: 591, endPoint x: 1165, endPoint y: 591, distance: 165.6
click at [1000, 591] on span "Smile Reward..." at bounding box center [1004, 595] width 68 height 11
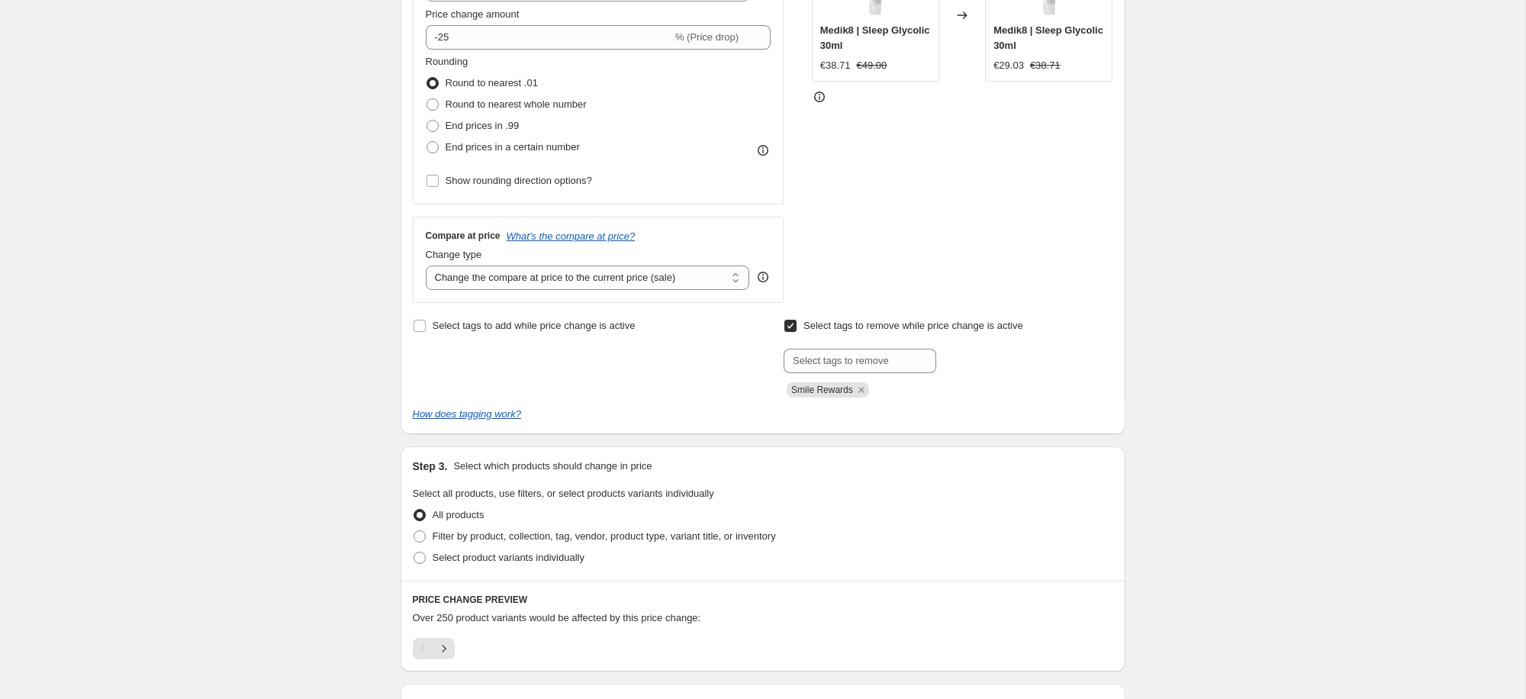
scroll to position [377, 0]
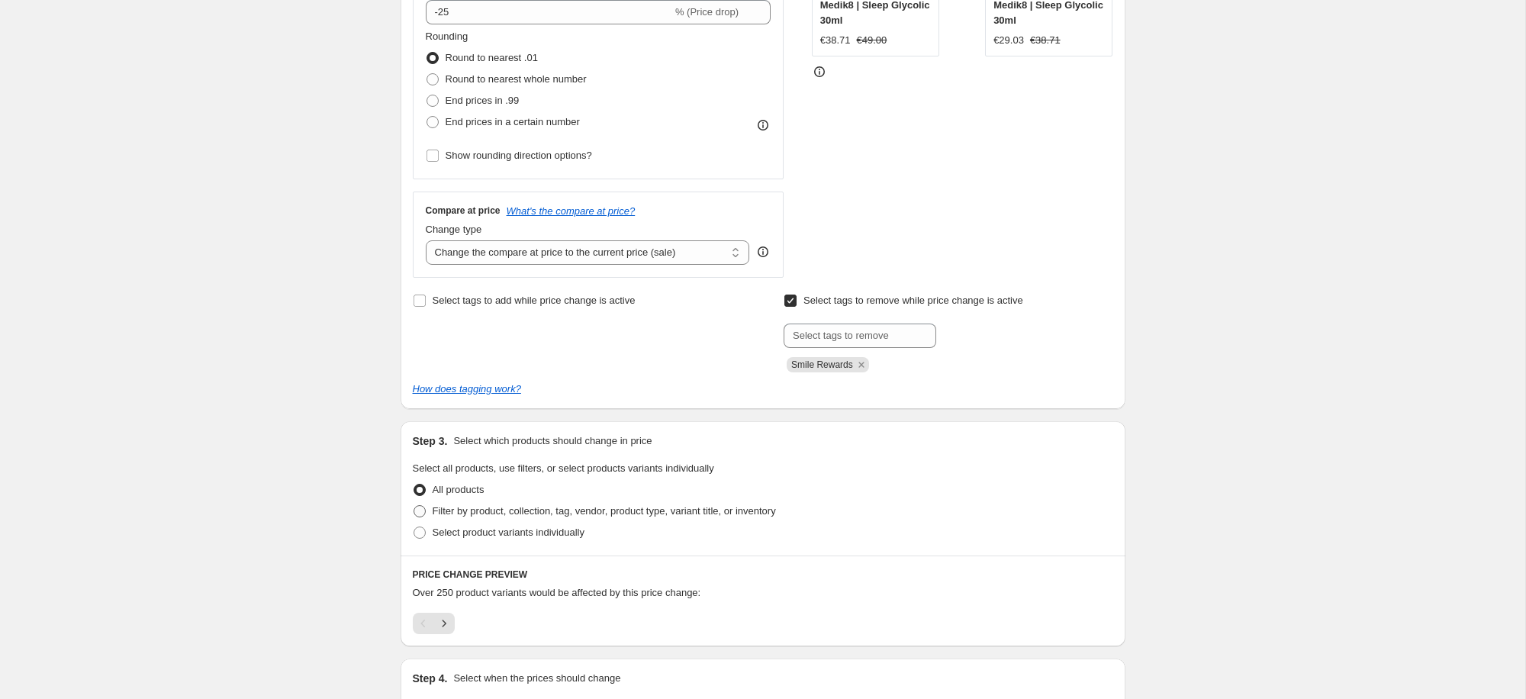
click at [485, 518] on span "Filter by product, collection, tag, vendor, product type, variant title, or inv…" at bounding box center [604, 511] width 343 height 15
click at [414, 506] on input "Filter by product, collection, tag, vendor, product type, variant title, or inv…" at bounding box center [414, 505] width 1 height 1
radio input "true"
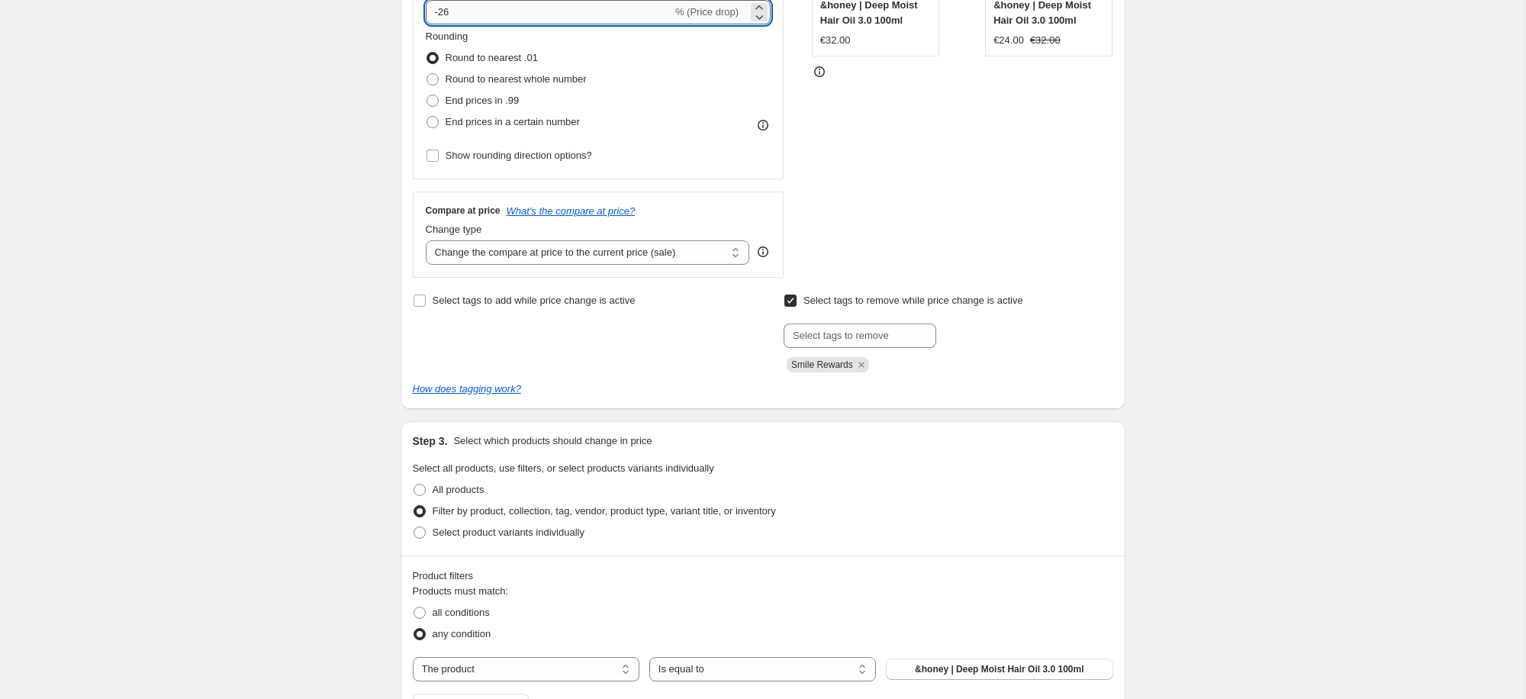
click at [461, 14] on input "-26" at bounding box center [549, 12] width 246 height 24
type input "-22"
click at [1231, 202] on div "Create new price change job. This page is ready Create new price change job Dra…" at bounding box center [762, 374] width 1525 height 1502
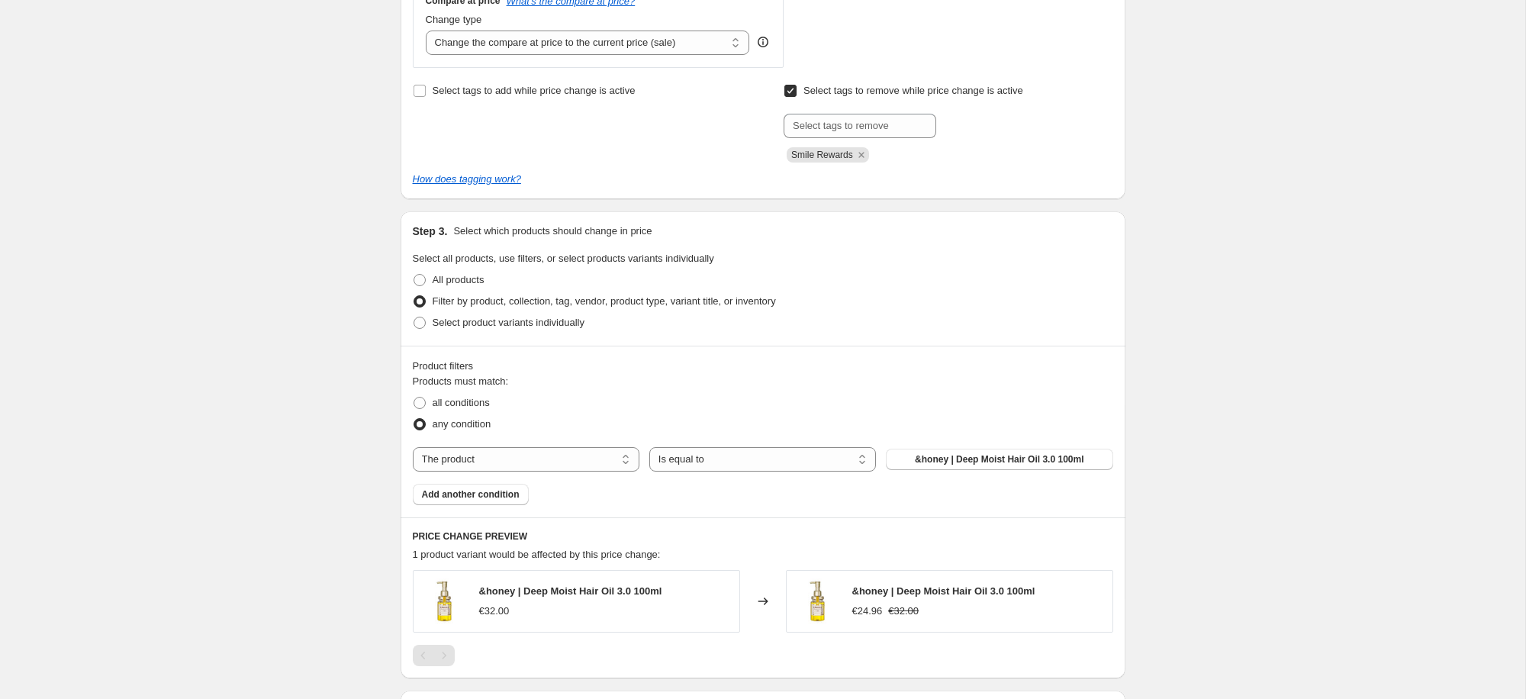
scroll to position [589, 0]
click at [502, 460] on select "The product The product's collection The product's tag The product's vendor The…" at bounding box center [526, 457] width 227 height 24
select select "collection"
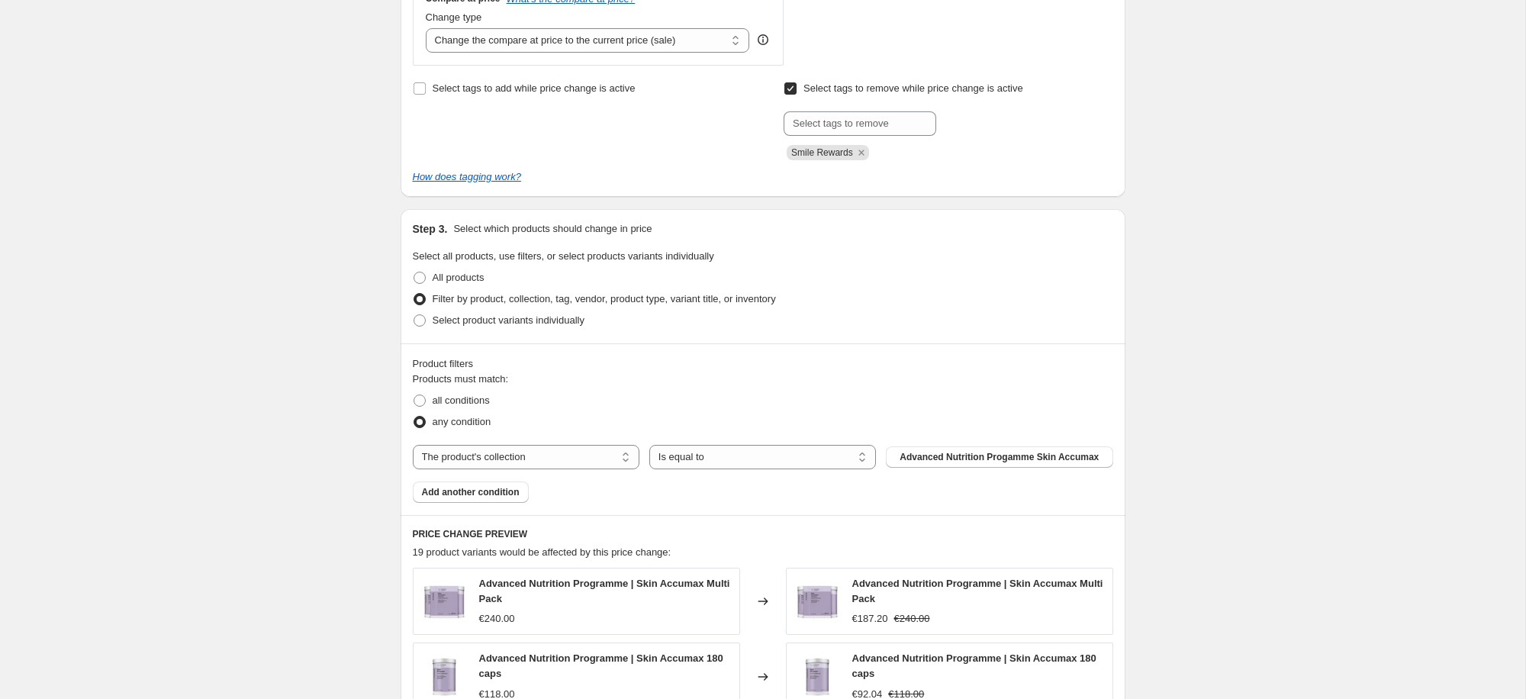
click at [969, 452] on span "Advanced Nutrition Progamme Skin Accumax" at bounding box center [999, 457] width 199 height 12
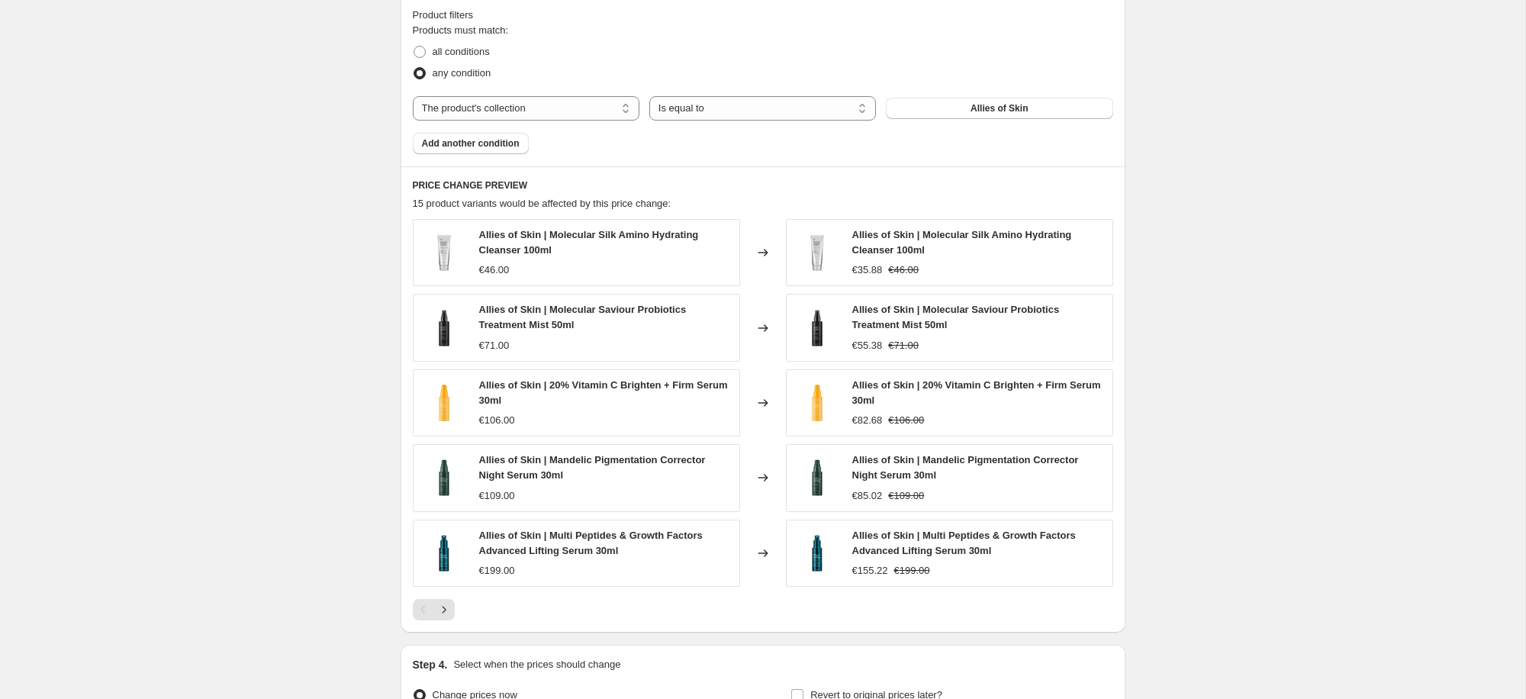
scroll to position [1108, 0]
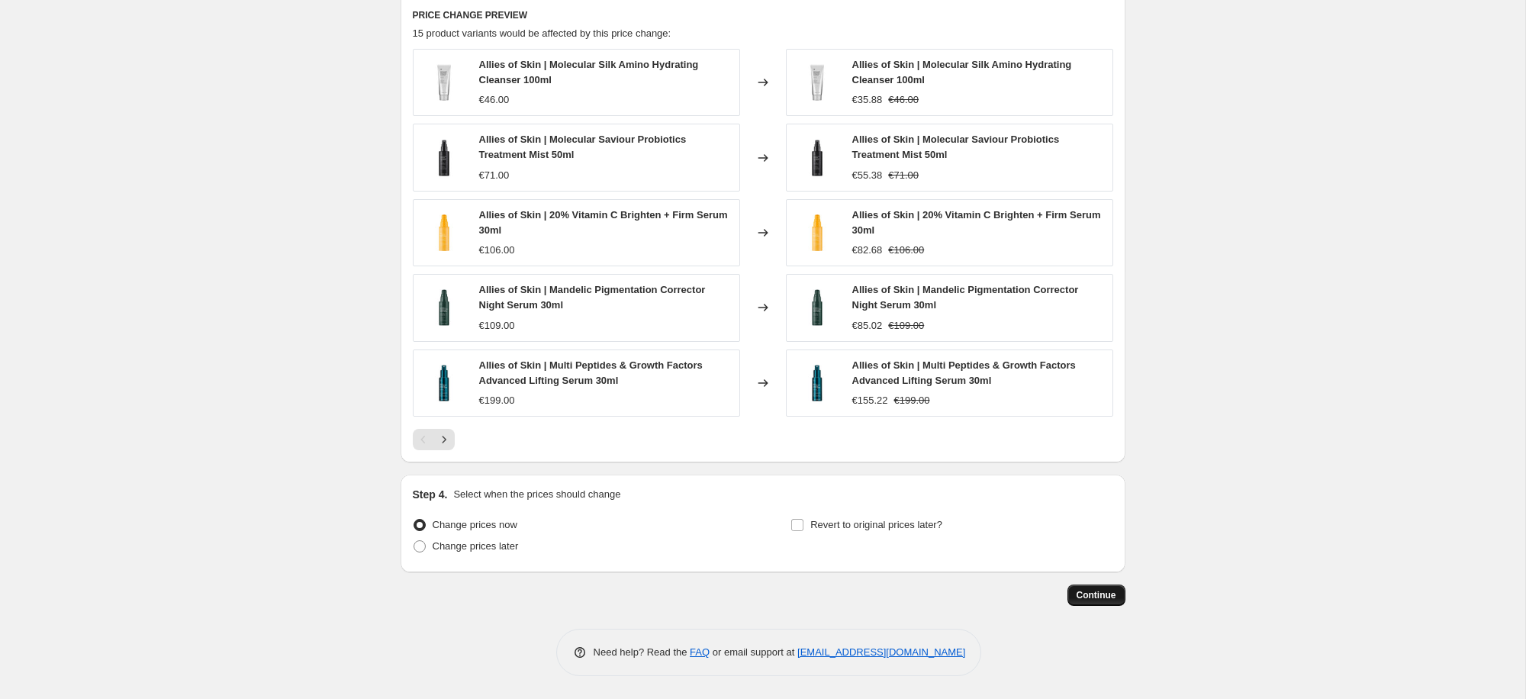
click at [1098, 598] on span "Continue" at bounding box center [1097, 595] width 40 height 12
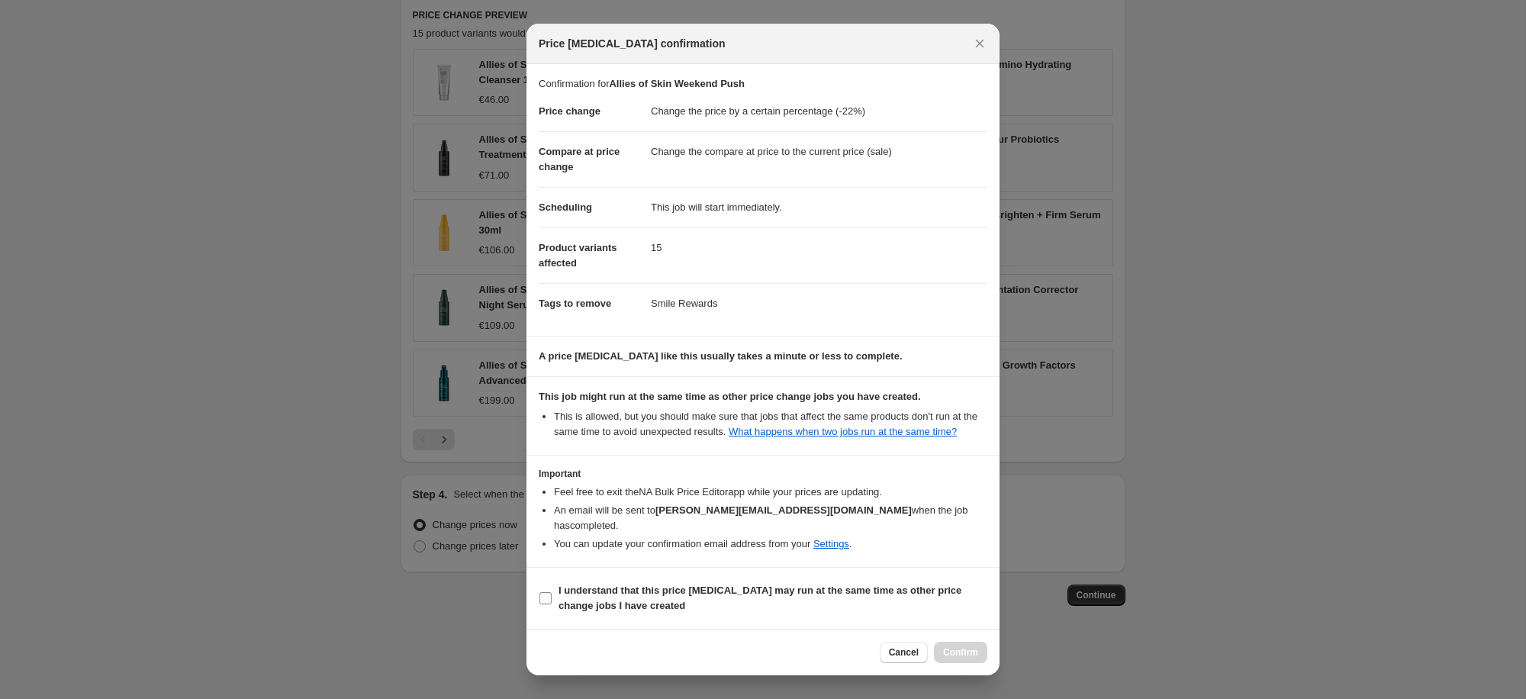
drag, startPoint x: 607, startPoint y: 607, endPoint x: 642, endPoint y: 612, distance: 35.4
click at [607, 607] on b "I understand that this price change job may run at the same time as other price…" at bounding box center [760, 597] width 403 height 27
click at [552, 604] on input "I understand that this price change job may run at the same time as other price…" at bounding box center [545, 598] width 12 height 12
checkbox input "true"
drag, startPoint x: 971, startPoint y: 654, endPoint x: 968, endPoint y: 644, distance: 10.4
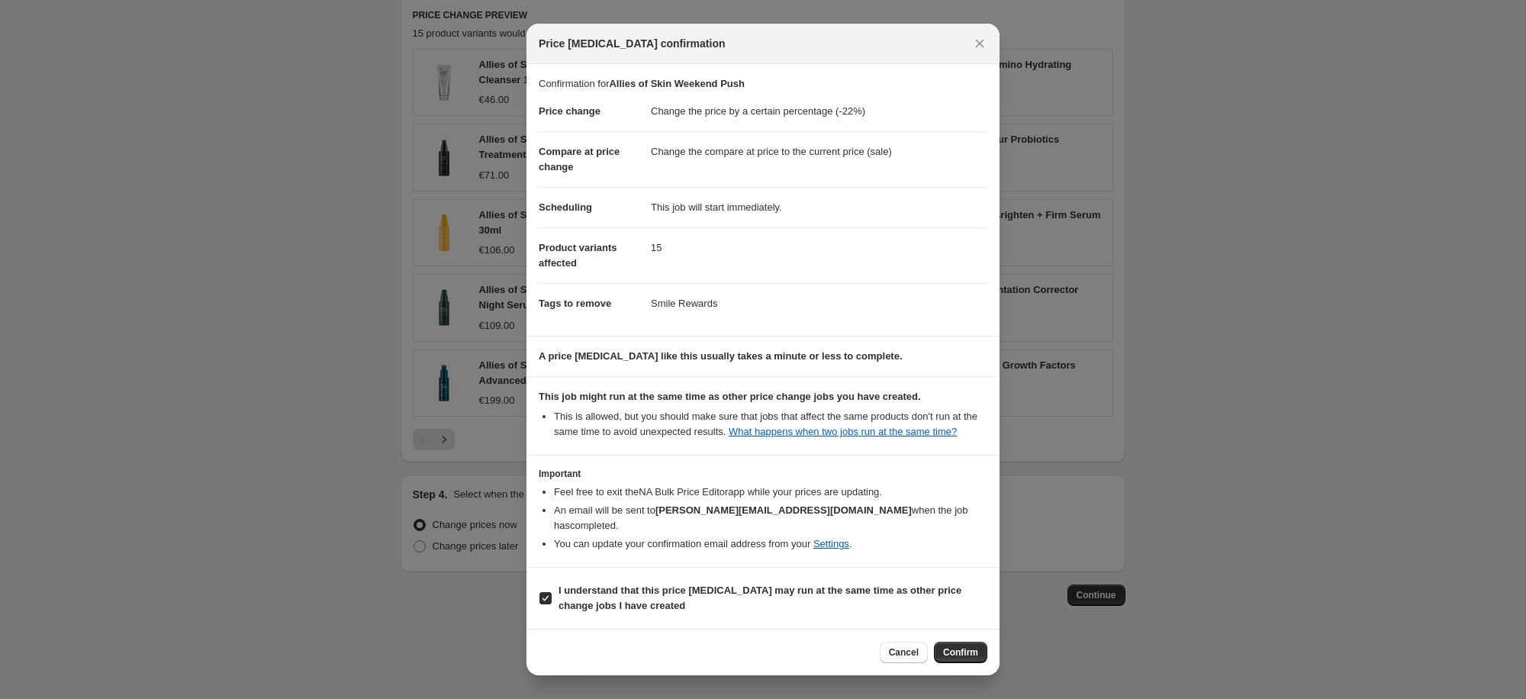
click at [971, 654] on span "Confirm" at bounding box center [960, 652] width 35 height 12
type input "Allies of Skin Weekend Push"
